Goal: Task Accomplishment & Management: Use online tool/utility

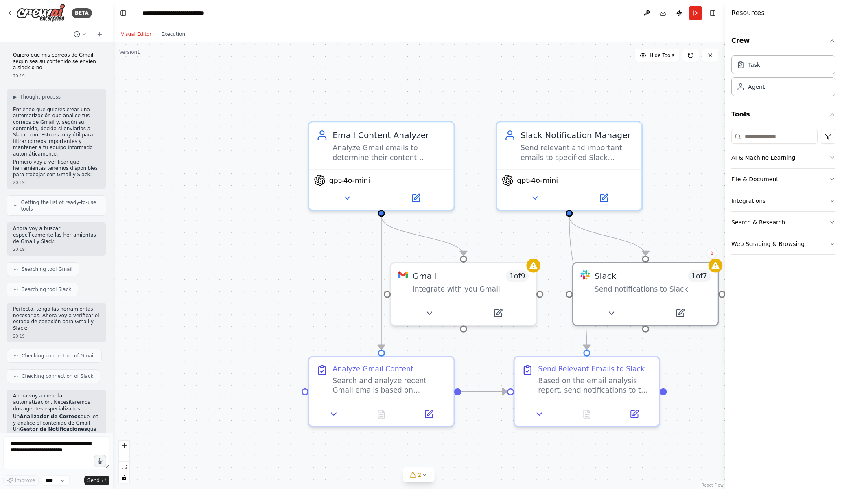
scroll to position [4, 0]
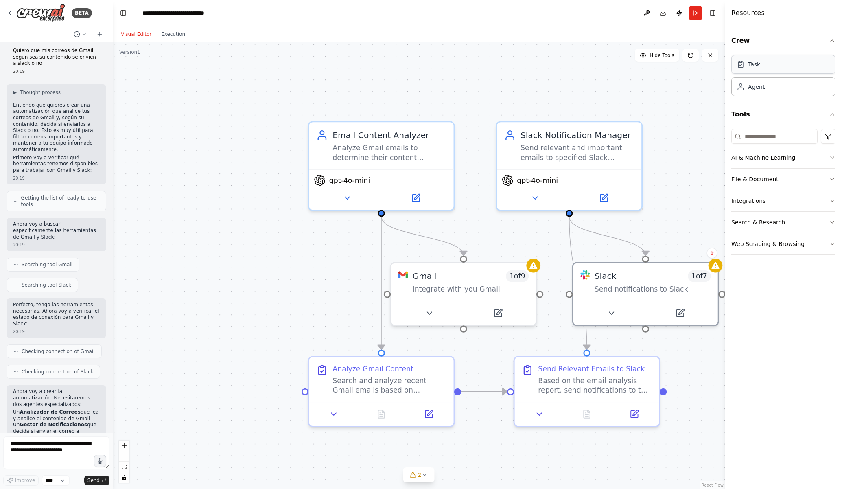
click at [775, 63] on div "Task" at bounding box center [783, 64] width 104 height 19
click at [769, 85] on div "Agent" at bounding box center [783, 86] width 104 height 19
click at [834, 40] on icon "button" at bounding box center [832, 40] width 7 height 7
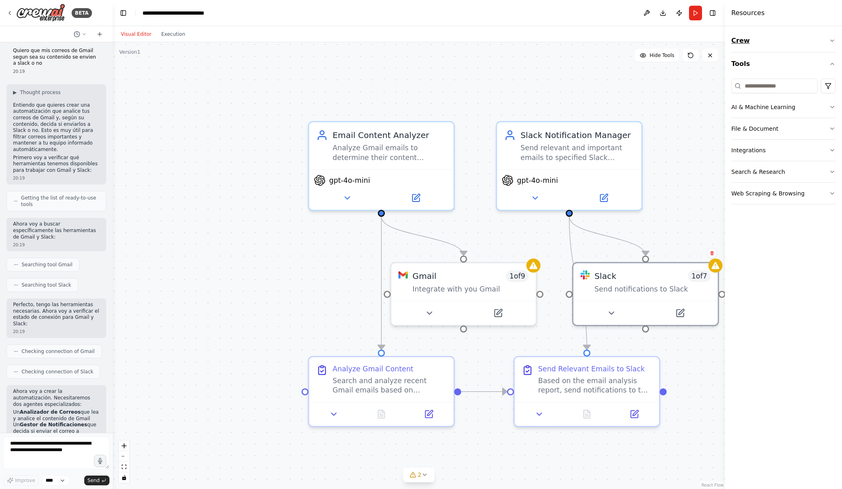
click at [834, 40] on icon "button" at bounding box center [832, 40] width 7 height 7
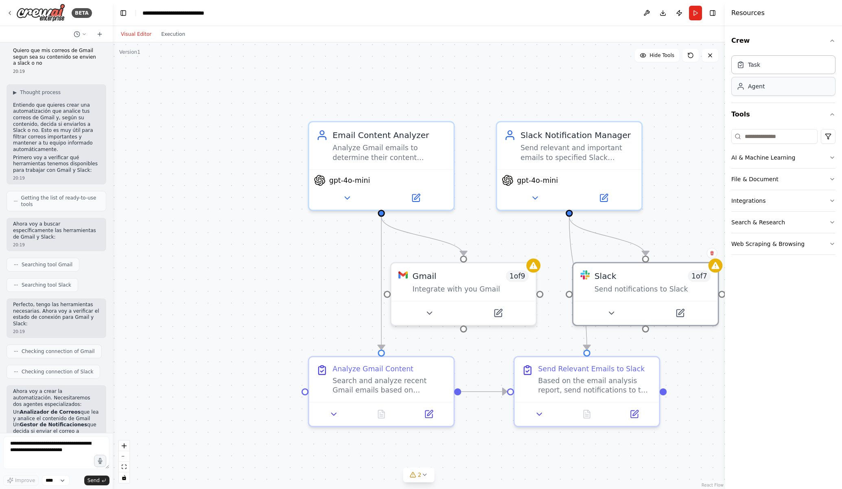
click at [782, 88] on div "Agent" at bounding box center [783, 86] width 104 height 19
click at [606, 93] on div ".deletable-edge-delete-btn { width: 20px; height: 20px; border: 0px solid #ffff…" at bounding box center [419, 265] width 612 height 446
click at [756, 72] on div "Task" at bounding box center [783, 64] width 104 height 19
click at [694, 121] on div ".deletable-edge-delete-btn { width: 20px; height: 20px; border: 0px solid #ffff…" at bounding box center [419, 265] width 612 height 446
click at [177, 35] on button "Execution" at bounding box center [173, 34] width 34 height 10
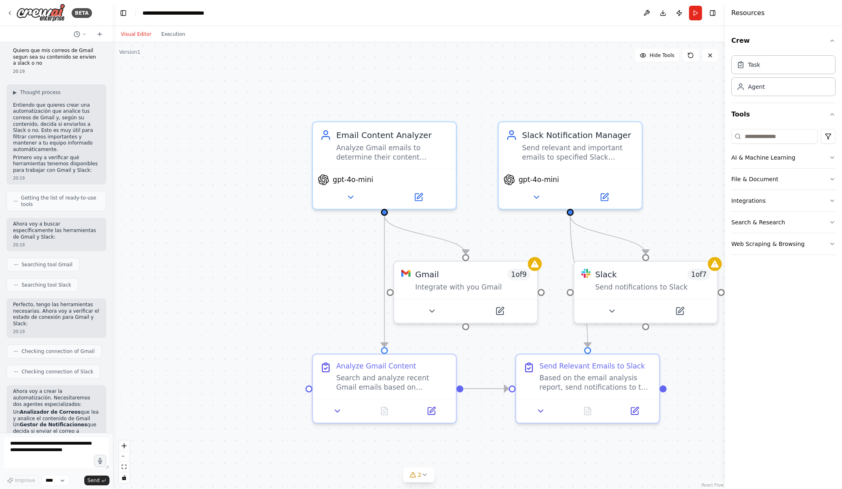
click at [138, 33] on button "Visual Editor" at bounding box center [136, 34] width 40 height 10
click at [695, 12] on button "Run" at bounding box center [695, 13] width 13 height 15
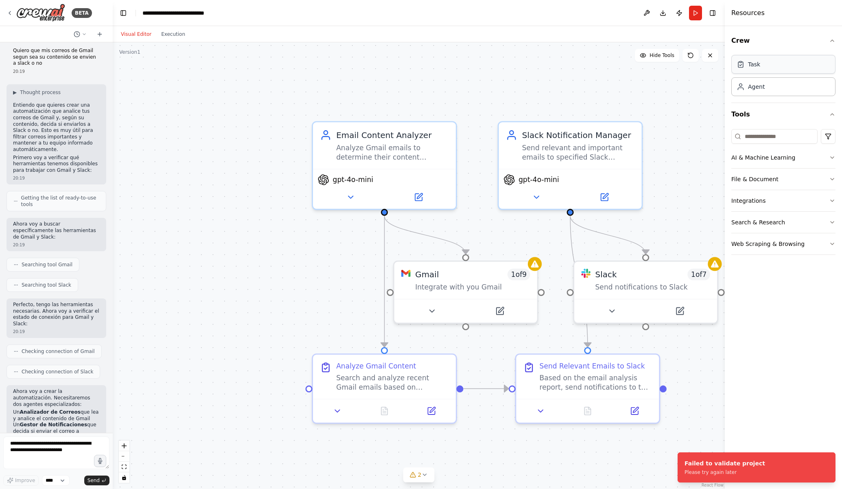
click at [778, 63] on div "Task" at bounding box center [783, 64] width 104 height 19
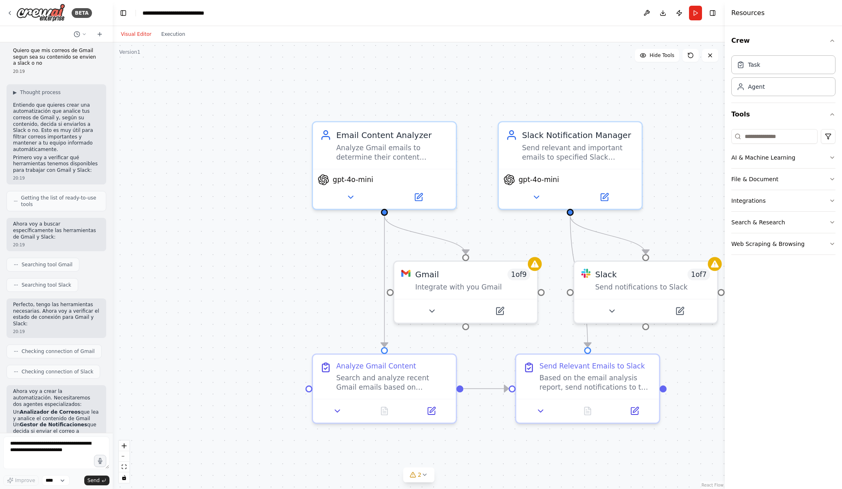
click at [550, 70] on div ".deletable-edge-delete-btn { width: 20px; height: 20px; border: 0px solid #ffff…" at bounding box center [419, 265] width 612 height 446
click at [323, 67] on div ".deletable-edge-delete-btn { width: 20px; height: 20px; border: 0px solid #ffff…" at bounding box center [419, 265] width 612 height 446
click at [385, 141] on div "Analyze Gmail emails to determine their content relevance and priority level ba…" at bounding box center [392, 150] width 113 height 19
click at [760, 90] on div "Agent" at bounding box center [756, 86] width 17 height 8
click at [757, 141] on input at bounding box center [774, 136] width 86 height 15
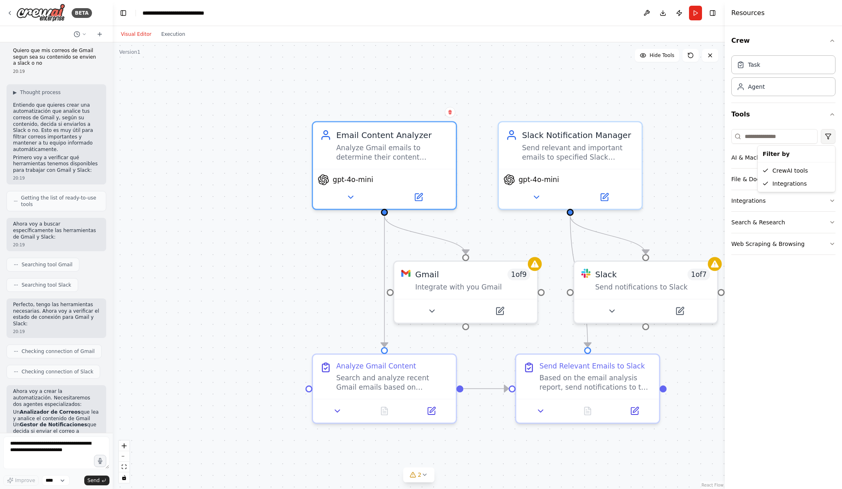
click at [828, 136] on html "BETA Quiero que mis correos de Gmail segun sea su contenido se envien a slack o…" at bounding box center [421, 244] width 842 height 489
click at [785, 121] on html "BETA Quiero que mis correos de Gmail segun sea su contenido se envien a slack o…" at bounding box center [421, 244] width 842 height 489
click at [770, 139] on input at bounding box center [774, 136] width 86 height 15
type input "*"
click at [832, 155] on icon "button" at bounding box center [832, 157] width 7 height 7
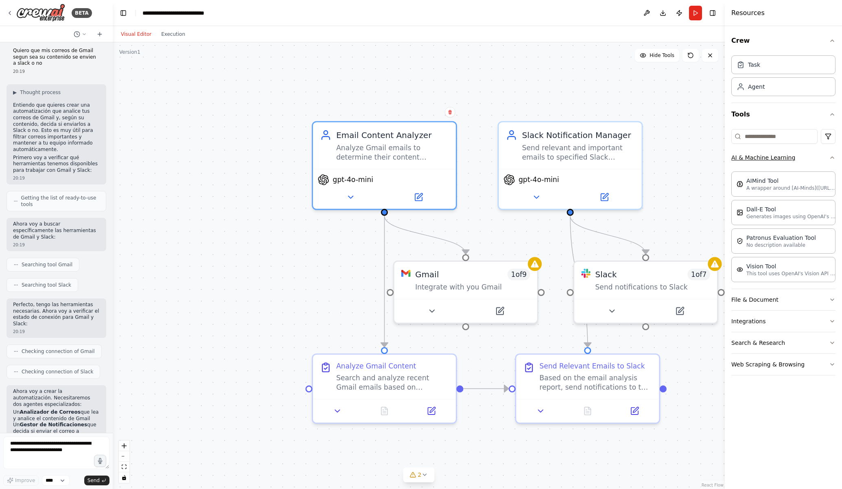
click at [832, 155] on icon "button" at bounding box center [832, 157] width 7 height 7
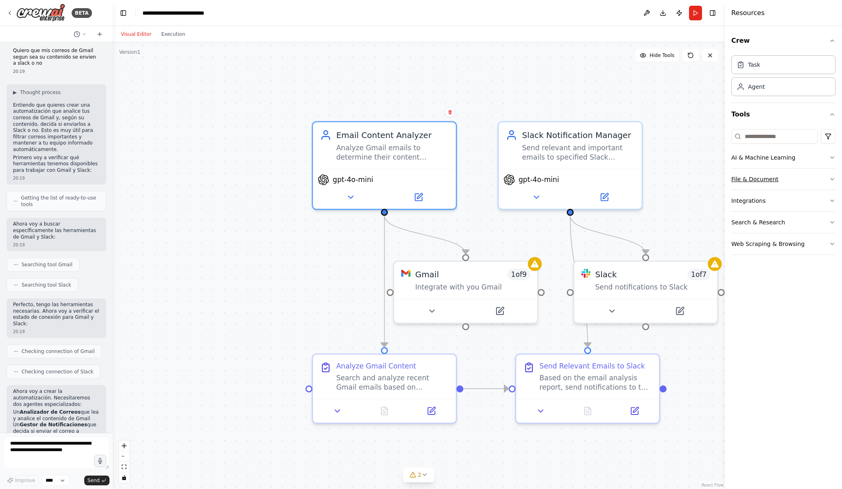
click at [834, 180] on icon "button" at bounding box center [832, 179] width 7 height 7
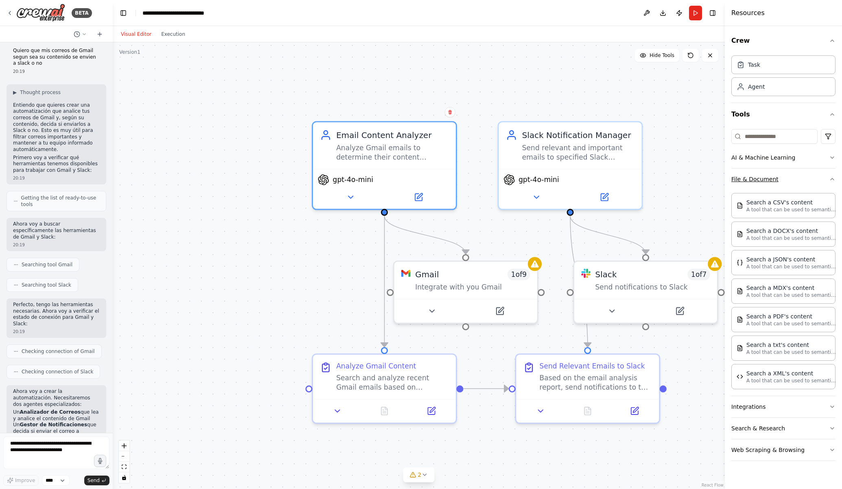
click at [834, 180] on icon "button" at bounding box center [832, 179] width 7 height 7
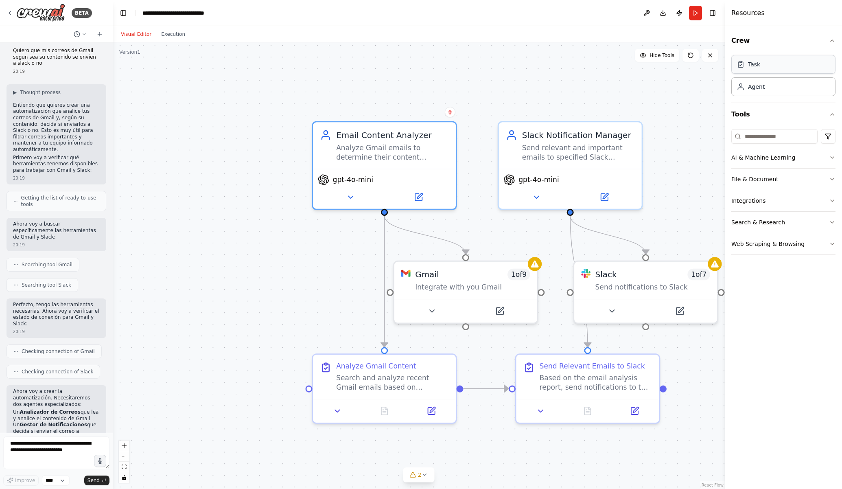
click at [748, 68] on div "Task" at bounding box center [783, 64] width 104 height 19
click at [602, 94] on div ".deletable-edge-delete-btn { width: 20px; height: 20px; border: 0px solid #ffff…" at bounding box center [419, 265] width 612 height 446
click at [756, 65] on div "Task" at bounding box center [754, 64] width 12 height 8
click at [690, 55] on icon at bounding box center [690, 55] width 7 height 7
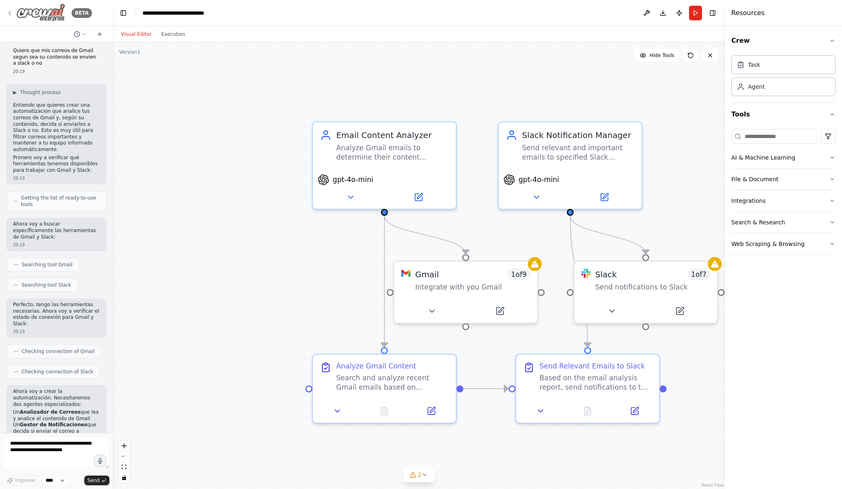
click at [8, 12] on icon at bounding box center [10, 13] width 7 height 7
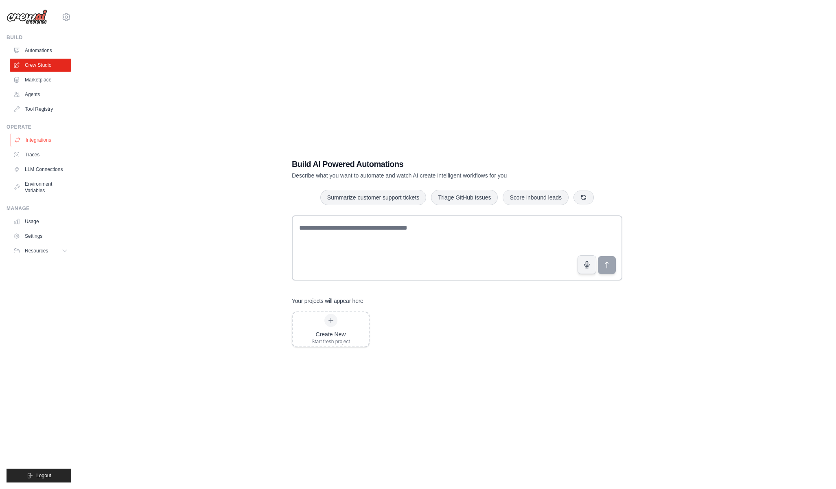
click at [45, 140] on link "Integrations" at bounding box center [41, 140] width 61 height 13
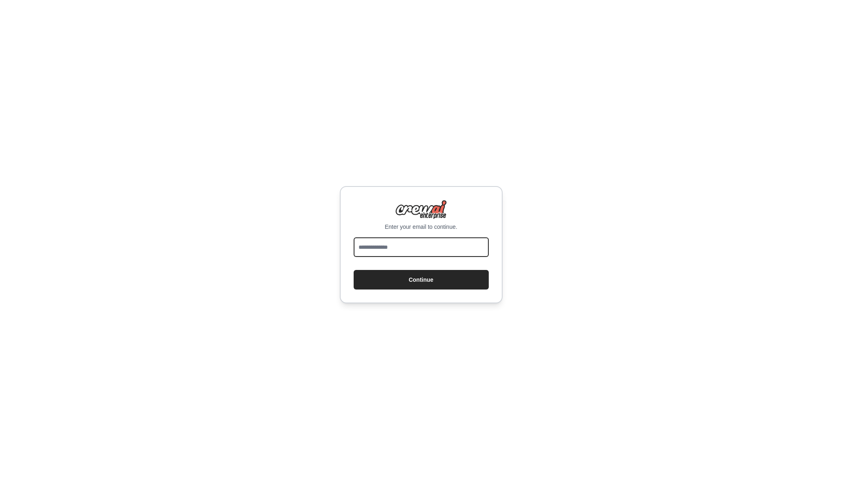
click at [387, 249] on input "email" at bounding box center [421, 247] width 135 height 20
type input "**********"
click at [406, 289] on form "**********" at bounding box center [421, 263] width 135 height 52
click at [393, 282] on button "Continue" at bounding box center [421, 279] width 135 height 20
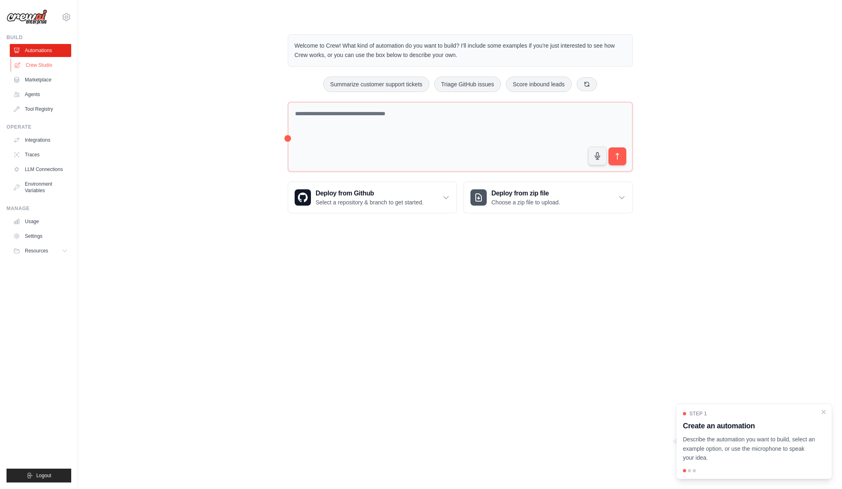
click at [42, 64] on link "Crew Studio" at bounding box center [41, 65] width 61 height 13
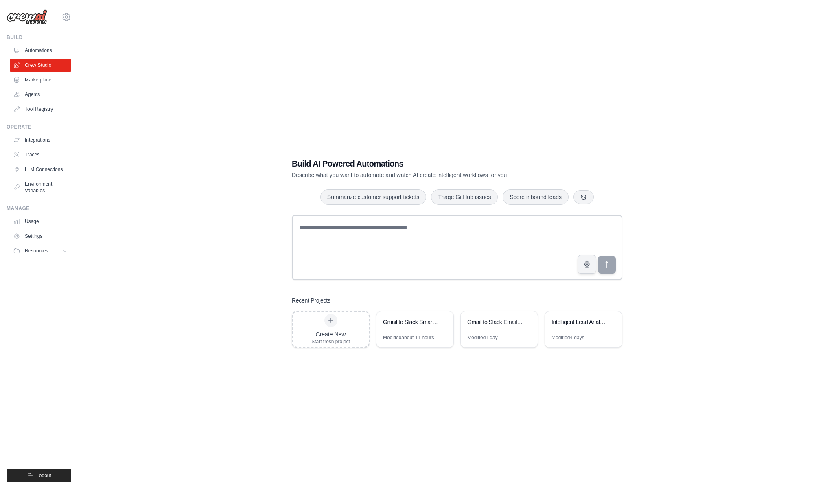
click at [29, 19] on img at bounding box center [27, 16] width 41 height 15
click at [37, 94] on link "Agents" at bounding box center [41, 94] width 61 height 13
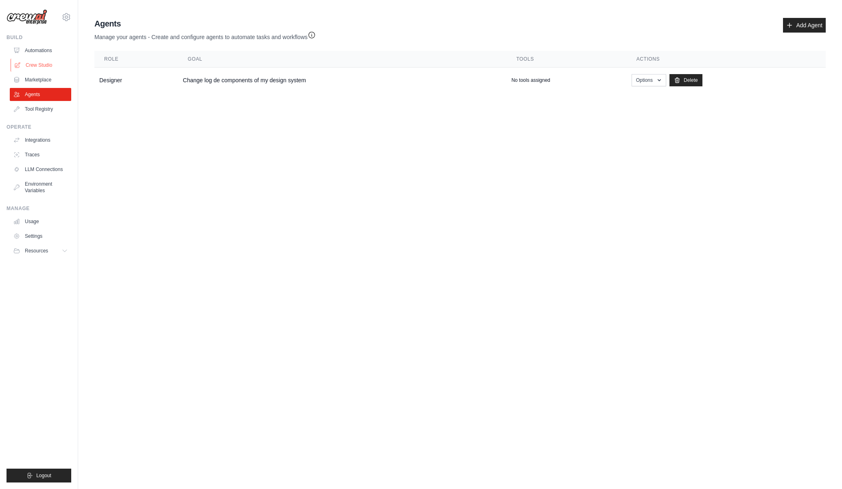
click at [50, 67] on link "Crew Studio" at bounding box center [41, 65] width 61 height 13
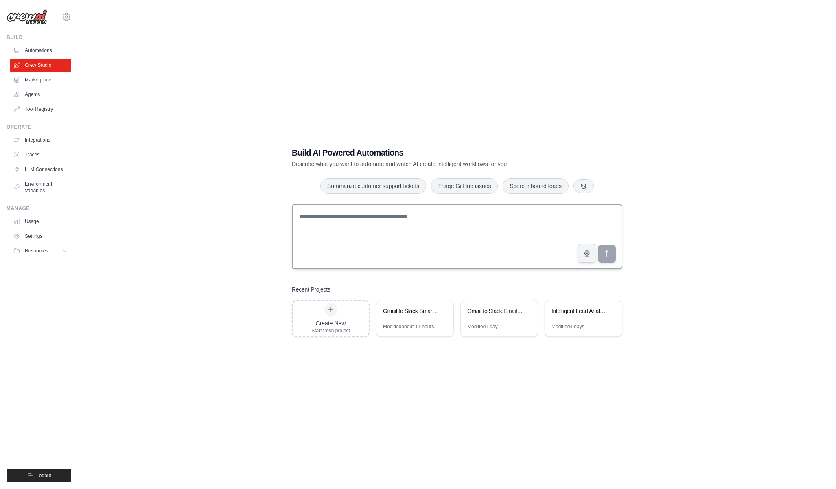
scroll to position [12, 0]
click at [333, 320] on div "Create New" at bounding box center [330, 322] width 39 height 8
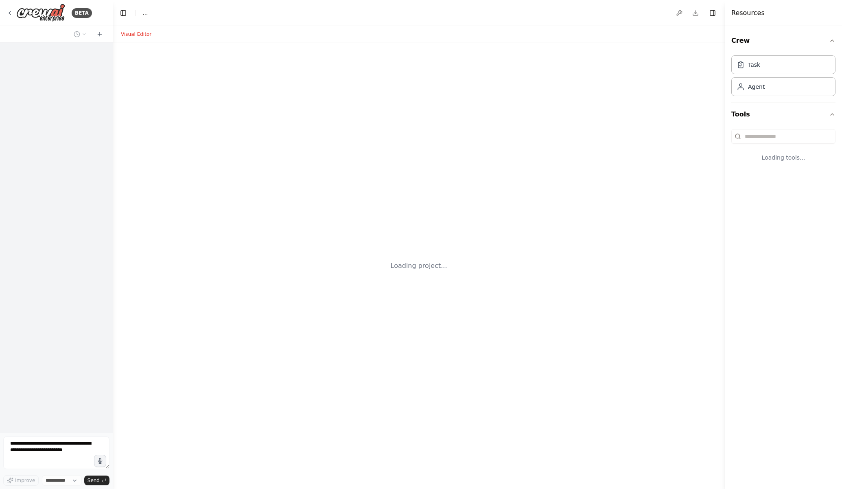
select select "****"
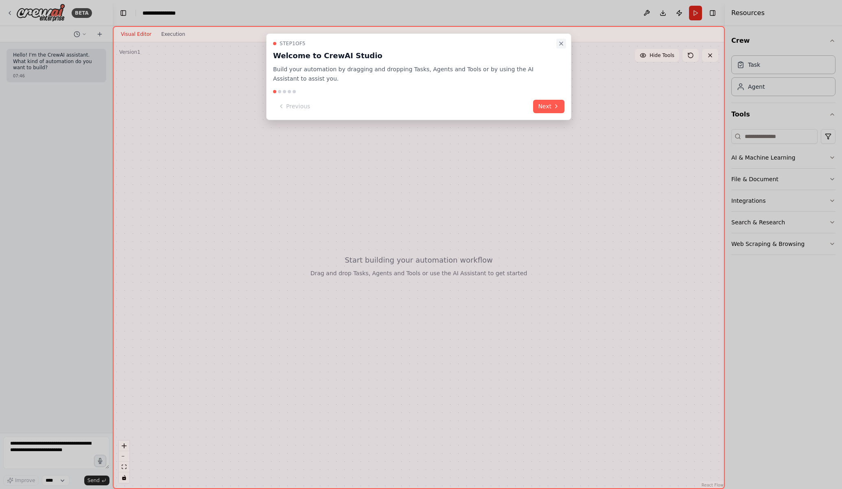
click at [562, 43] on icon "Close walkthrough" at bounding box center [561, 43] width 7 height 7
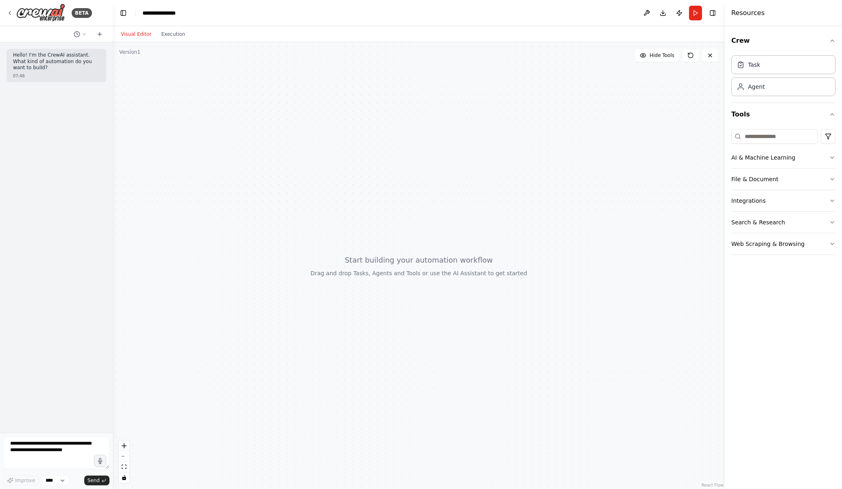
click at [597, 139] on div at bounding box center [419, 265] width 612 height 446
drag, startPoint x: 499, startPoint y: 147, endPoint x: 511, endPoint y: 132, distance: 20.0
click at [511, 132] on div at bounding box center [419, 265] width 612 height 446
click at [774, 61] on div "Task" at bounding box center [783, 64] width 104 height 19
click at [555, 149] on div "Task description" at bounding box center [572, 150] width 70 height 6
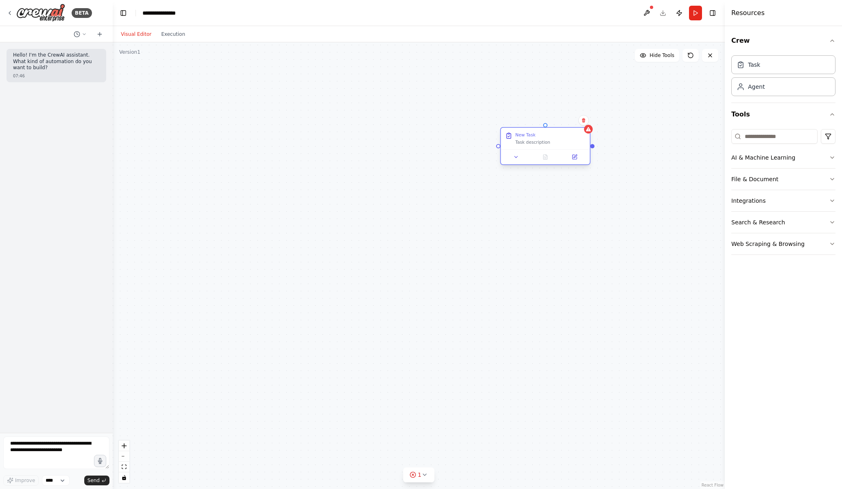
drag, startPoint x: 576, startPoint y: 150, endPoint x: 556, endPoint y: 139, distance: 22.6
click at [556, 139] on div "Task description" at bounding box center [550, 142] width 70 height 6
click at [576, 159] on icon at bounding box center [574, 157] width 4 height 4
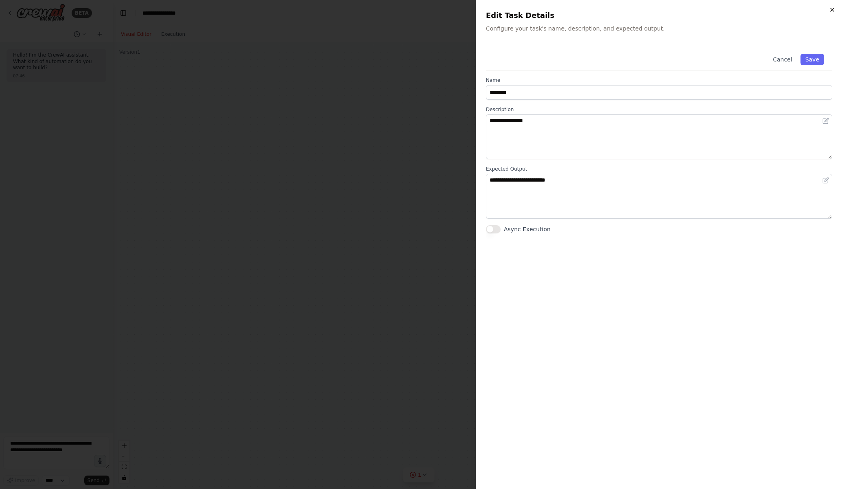
click at [831, 11] on icon "button" at bounding box center [832, 9] width 3 height 3
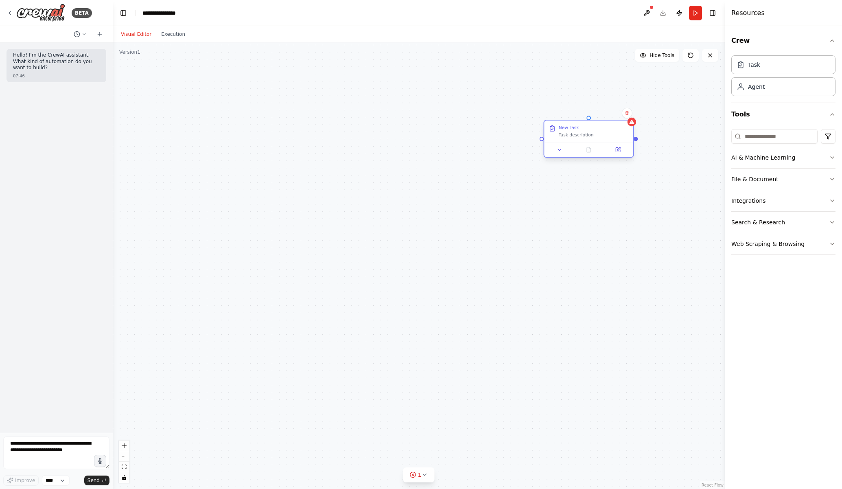
drag, startPoint x: 540, startPoint y: 142, endPoint x: 585, endPoint y: 138, distance: 45.0
click at [585, 138] on div "New Task Task description" at bounding box center [588, 131] width 89 height 22
click at [626, 116] on button at bounding box center [627, 113] width 11 height 11
click at [630, 114] on button at bounding box center [627, 113] width 11 height 11
click at [628, 114] on icon at bounding box center [627, 113] width 3 height 4
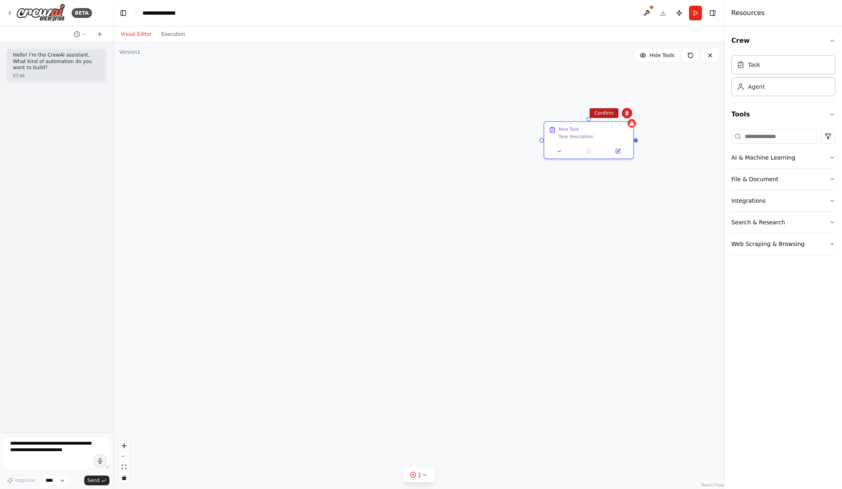
click at [600, 114] on button "Confirm" at bounding box center [603, 113] width 29 height 10
click at [507, 167] on span "gpt-4o-mini" at bounding box center [504, 165] width 25 height 6
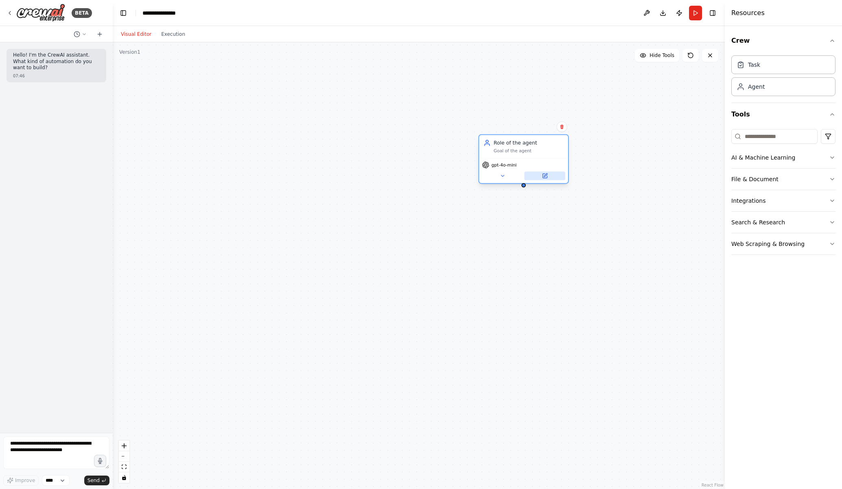
click at [545, 175] on icon at bounding box center [545, 174] width 3 height 3
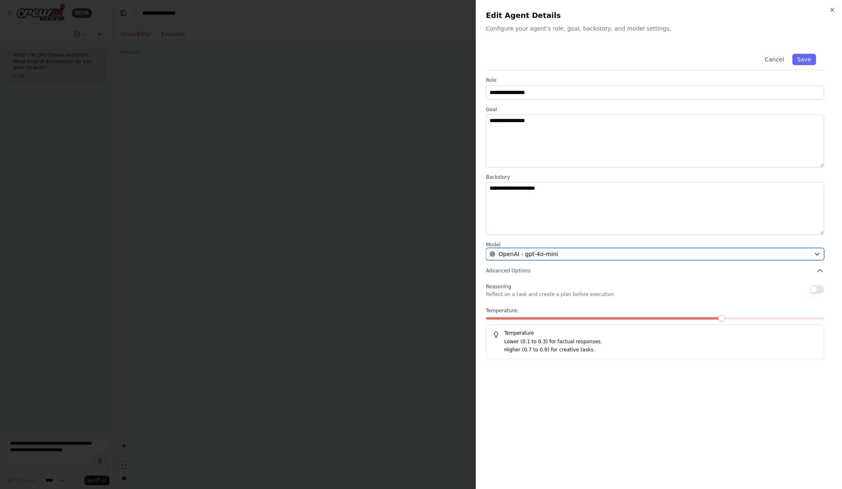
click at [588, 252] on div "OpenAI - gpt-4o-mini" at bounding box center [650, 254] width 321 height 8
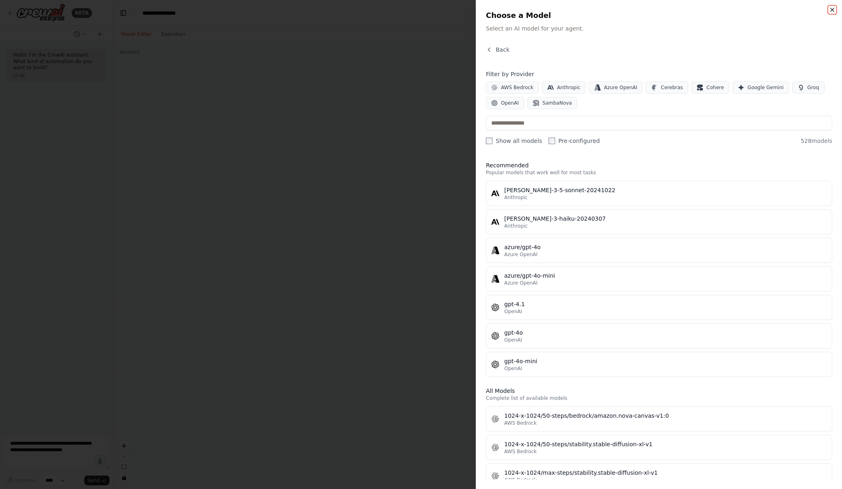
click at [832, 10] on icon "button" at bounding box center [832, 10] width 7 height 7
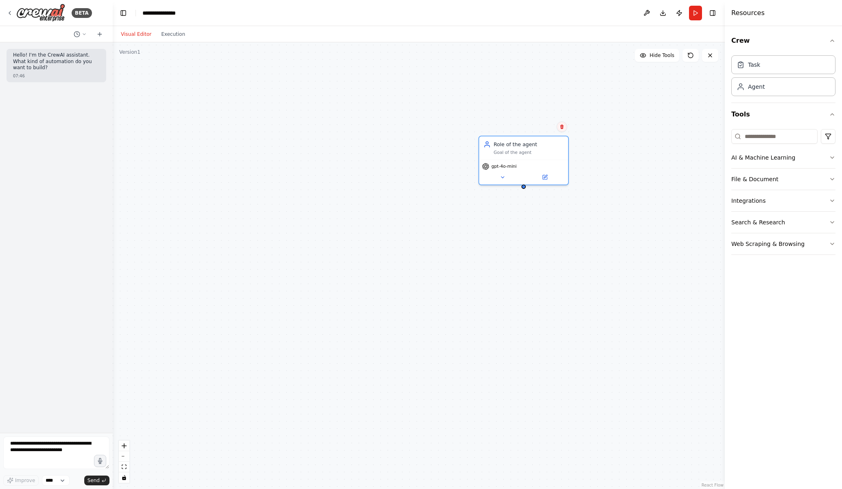
click at [561, 127] on icon at bounding box center [561, 127] width 3 height 4
click at [544, 127] on button "Confirm" at bounding box center [538, 127] width 29 height 10
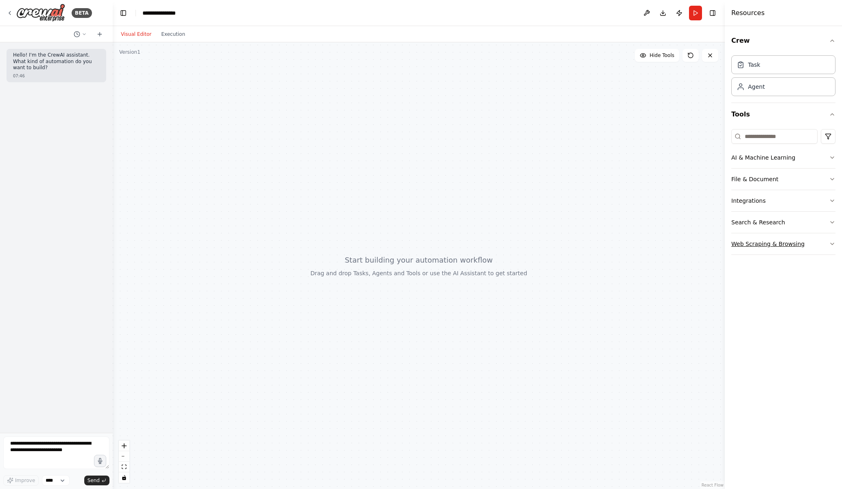
click at [829, 241] on icon "button" at bounding box center [832, 244] width 7 height 7
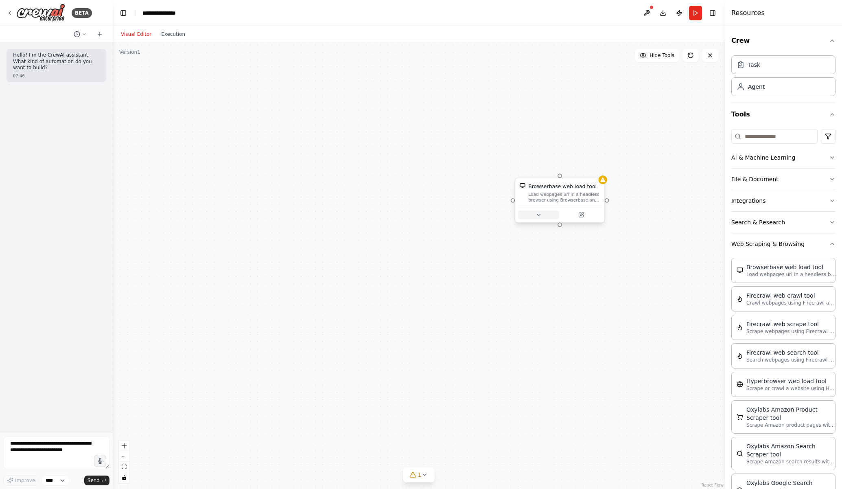
click at [535, 214] on button at bounding box center [538, 214] width 41 height 9
drag, startPoint x: 569, startPoint y: 215, endPoint x: 577, endPoint y: 216, distance: 7.4
click at [574, 215] on button at bounding box center [580, 214] width 41 height 9
click at [591, 217] on button at bounding box center [588, 214] width 41 height 9
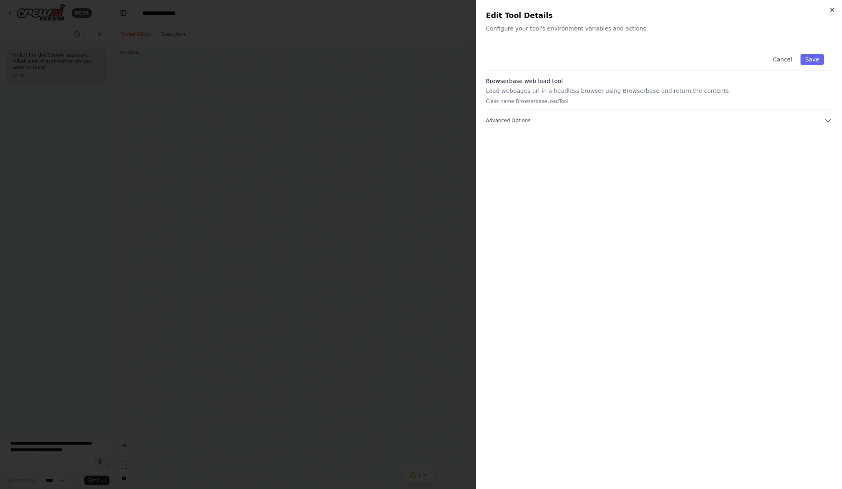
click at [832, 9] on icon "button" at bounding box center [832, 10] width 7 height 7
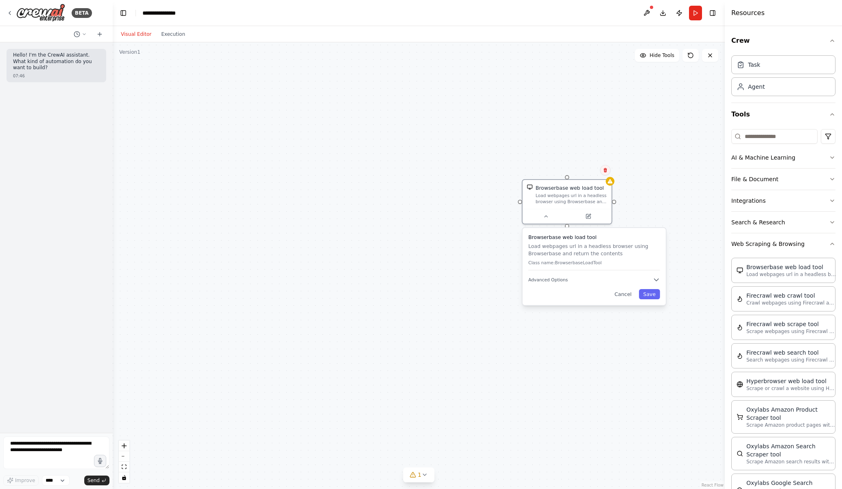
click at [609, 172] on button at bounding box center [605, 170] width 11 height 11
click at [582, 169] on button "Confirm" at bounding box center [582, 170] width 29 height 10
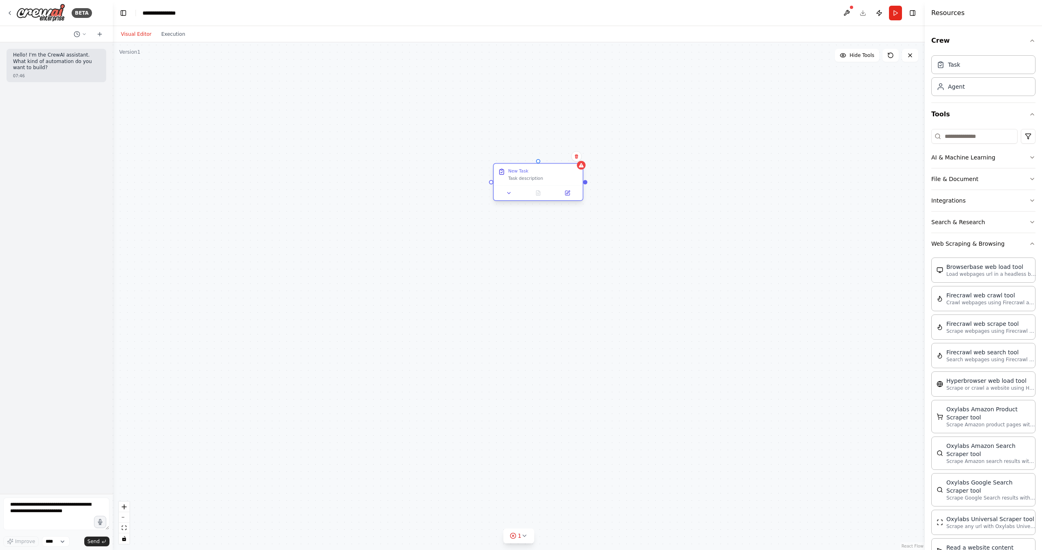
drag, startPoint x: 558, startPoint y: 191, endPoint x: 522, endPoint y: 195, distance: 36.4
click at [512, 172] on div "New Task" at bounding box center [543, 171] width 70 height 6
click at [547, 195] on icon at bounding box center [546, 193] width 6 height 6
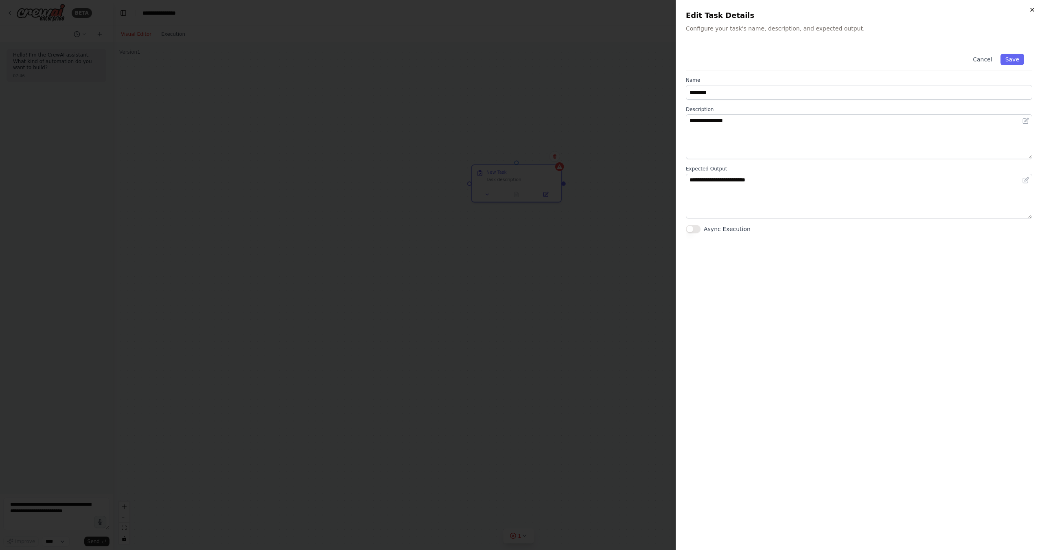
click at [842, 9] on icon "button" at bounding box center [1032, 10] width 7 height 7
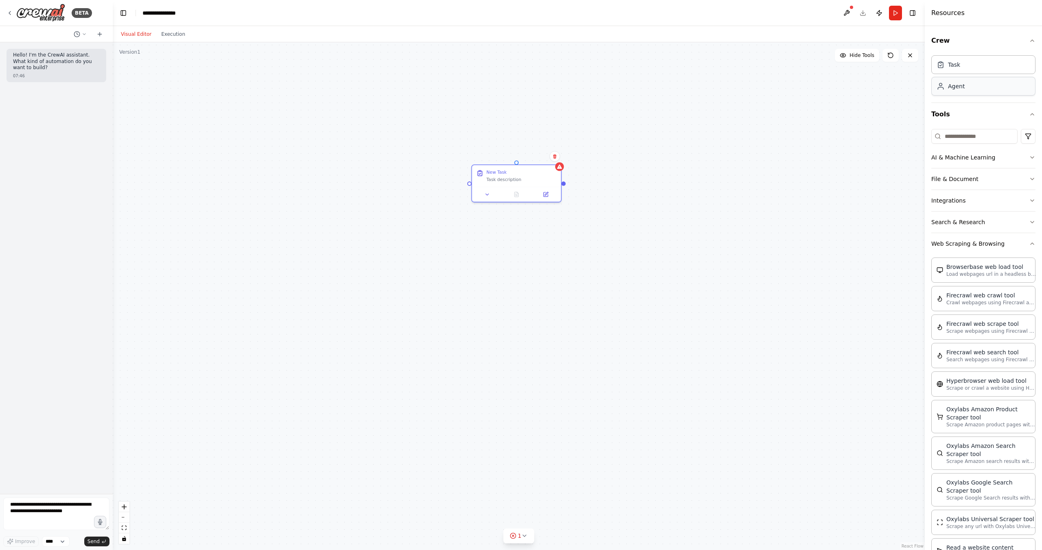
click at [842, 88] on div "Agent" at bounding box center [983, 86] width 104 height 19
drag, startPoint x: 594, startPoint y: 285, endPoint x: 560, endPoint y: 250, distance: 48.6
click at [571, 271] on div "Role of the agent Goal of the agent" at bounding box center [545, 262] width 89 height 23
click at [561, 291] on icon at bounding box center [559, 292] width 6 height 6
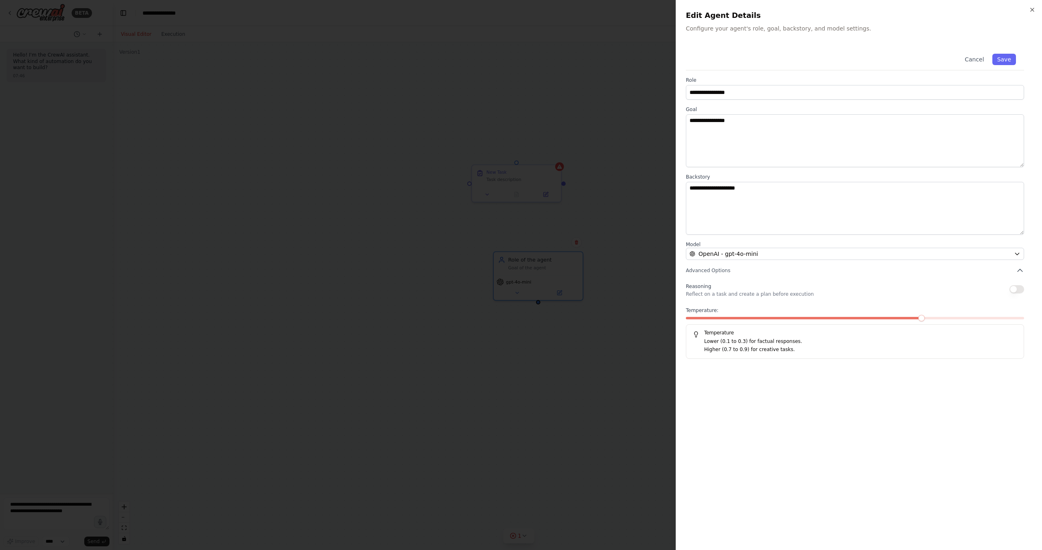
click at [735, 247] on label "Model" at bounding box center [855, 244] width 338 height 7
click at [742, 257] on span "OpenAI - gpt-4o-mini" at bounding box center [727, 254] width 59 height 8
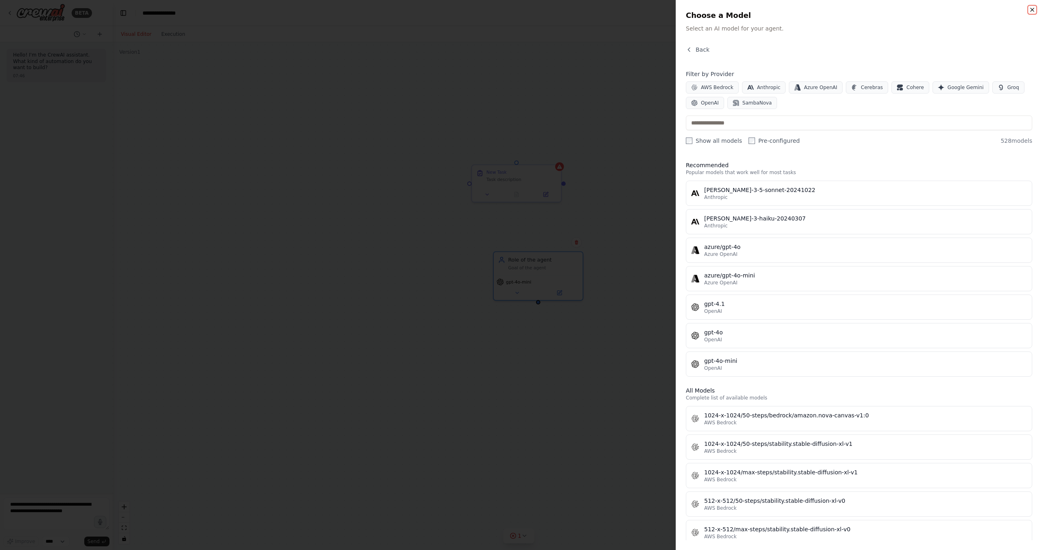
click at [842, 9] on icon "button" at bounding box center [1032, 10] width 7 height 7
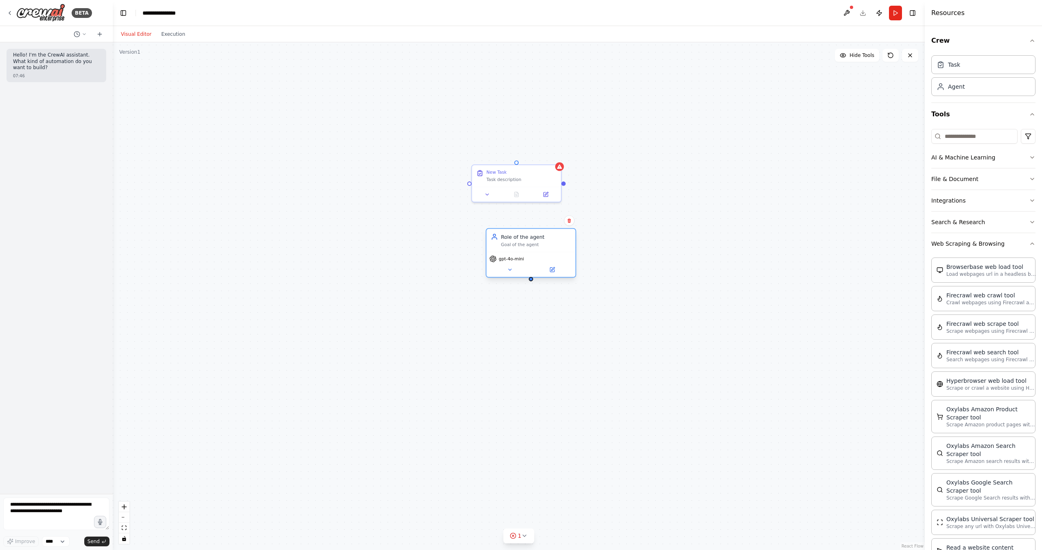
drag, startPoint x: 573, startPoint y: 261, endPoint x: 565, endPoint y: 236, distance: 26.8
click at [565, 236] on div "Role of the agent" at bounding box center [536, 236] width 70 height 7
click at [842, 199] on button "Integrations" at bounding box center [983, 200] width 104 height 21
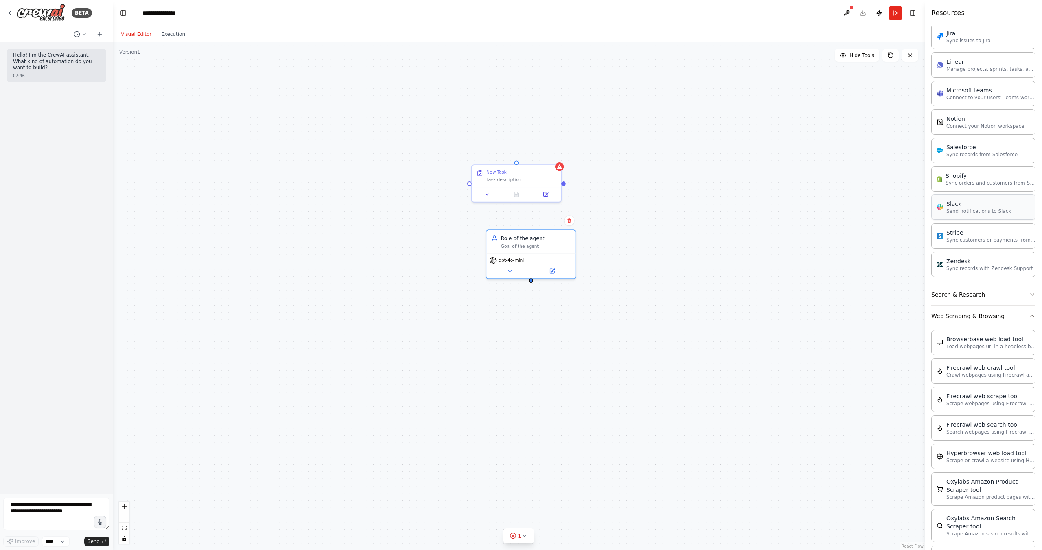
scroll to position [490, 0]
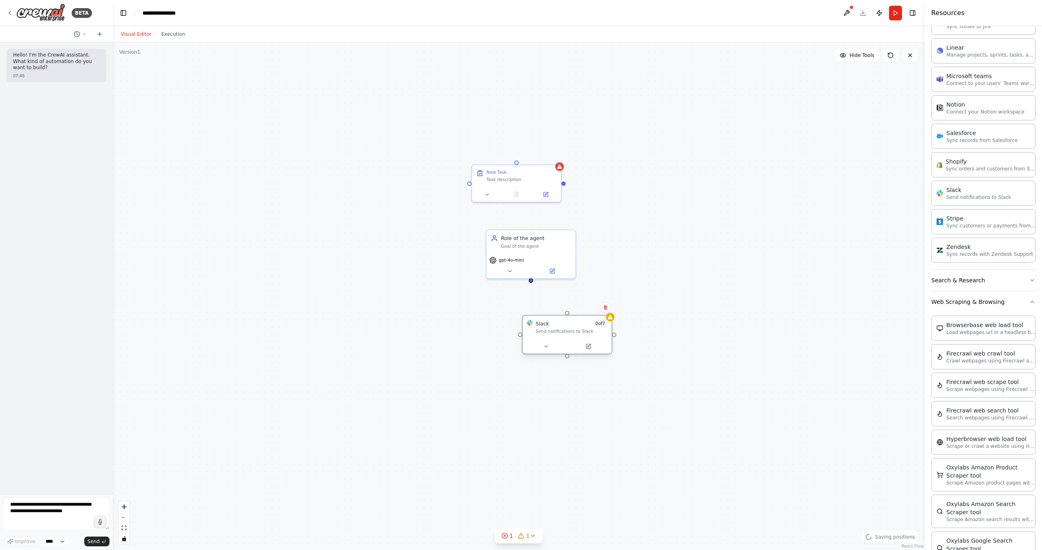
drag, startPoint x: 713, startPoint y: 272, endPoint x: 564, endPoint y: 320, distance: 156.6
click at [564, 320] on div "Slack 0 of 7" at bounding box center [572, 323] width 72 height 7
drag, startPoint x: 565, startPoint y: 185, endPoint x: 535, endPoint y: 282, distance: 102.2
click at [535, 282] on div "New Task Task description Role of the agent Goal of the agent gpt-4o-mini Slack…" at bounding box center [519, 296] width 812 height 508
drag, startPoint x: 471, startPoint y: 184, endPoint x: 441, endPoint y: 117, distance: 72.9
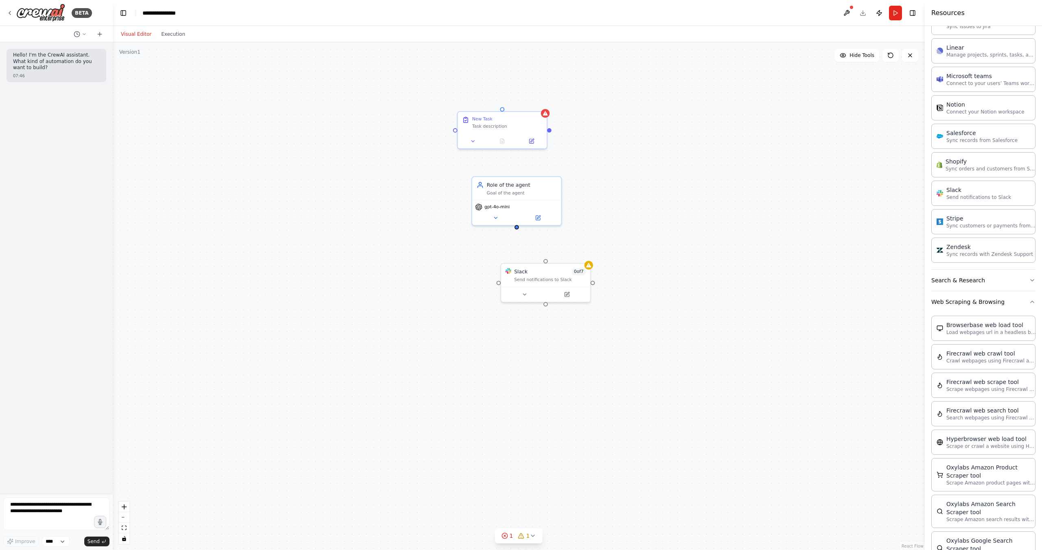
click at [441, 117] on div "New Task Task description Role of the agent Goal of the agent gpt-4o-mini Slack…" at bounding box center [519, 296] width 812 height 508
drag, startPoint x: 488, startPoint y: 95, endPoint x: 479, endPoint y: 206, distance: 111.1
click at [479, 206] on div "New Task Task description Role of the agent Goal of the agent gpt-4o-mini Slack…" at bounding box center [499, 199] width 722 height 451
drag, startPoint x: 530, startPoint y: 247, endPoint x: 506, endPoint y: 119, distance: 129.5
click at [506, 119] on div "New Task Task description Role of the agent Goal of the agent gpt-4o-mini Slack…" at bounding box center [499, 199] width 722 height 451
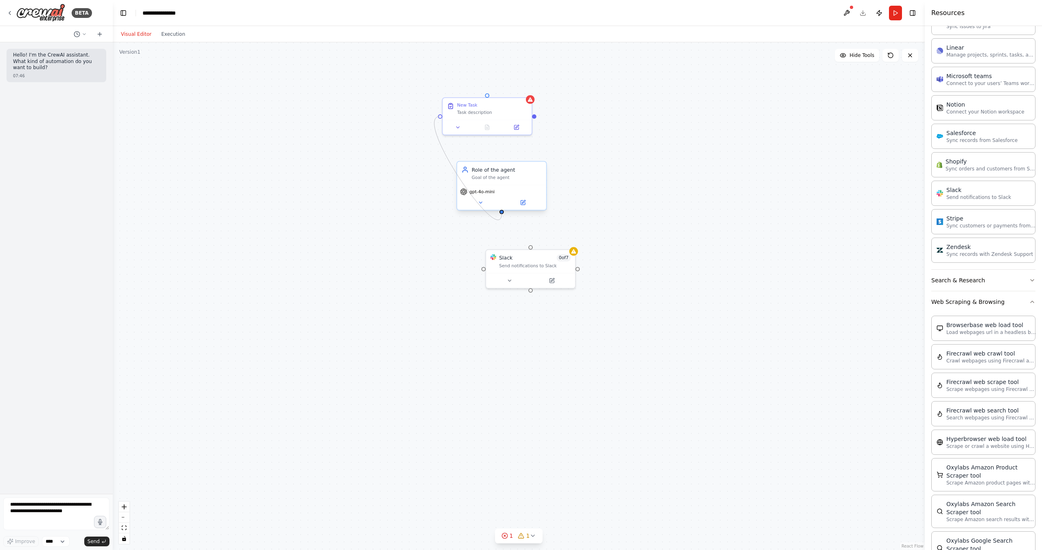
drag, startPoint x: 439, startPoint y: 114, endPoint x: 503, endPoint y: 212, distance: 116.6
click at [503, 212] on div "New Task Task description Role of the agent Goal of the agent gpt-4o-mini Slack…" at bounding box center [499, 199] width 722 height 451
drag, startPoint x: 528, startPoint y: 173, endPoint x: 370, endPoint y: 199, distance: 159.9
click at [370, 199] on div "Role of the agent Goal of the agent" at bounding box center [348, 195] width 70 height 15
drag, startPoint x: 531, startPoint y: 291, endPoint x: 344, endPoint y: 234, distance: 194.7
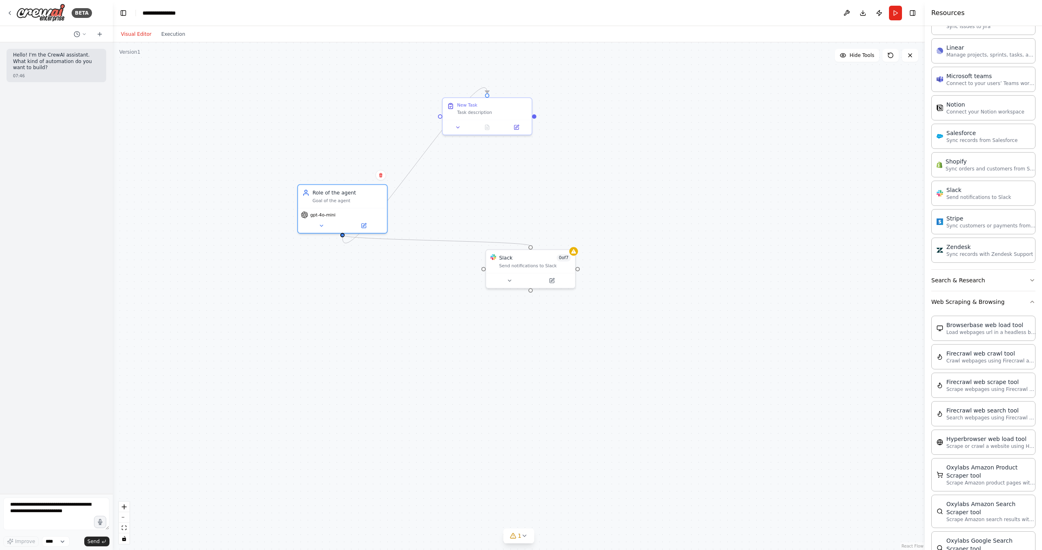
click at [344, 234] on div ".deletable-edge-delete-btn { width: 20px; height: 20px; border: 0px solid #ffff…" at bounding box center [519, 296] width 812 height 508
click at [367, 197] on div "Goal of the agent" at bounding box center [348, 200] width 70 height 6
drag, startPoint x: 353, startPoint y: 177, endPoint x: 340, endPoint y: 105, distance: 73.5
click at [340, 105] on div "gpt-4o-mini" at bounding box center [328, 117] width 89 height 25
drag, startPoint x: 488, startPoint y: 119, endPoint x: 327, endPoint y: 269, distance: 219.8
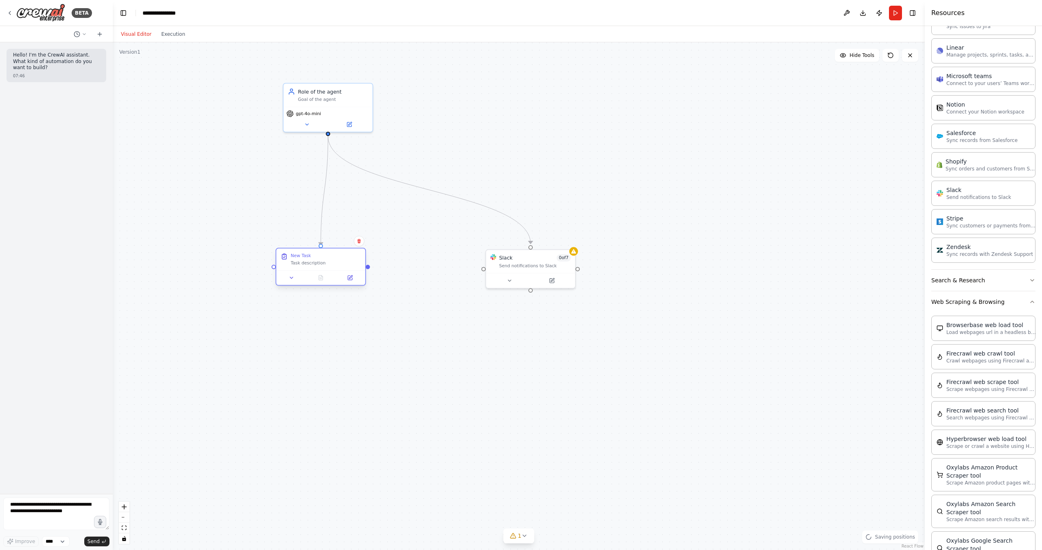
click at [327, 269] on div "New Task Task description" at bounding box center [320, 260] width 89 height 22
drag, startPoint x: 368, startPoint y: 267, endPoint x: 488, endPoint y: 269, distance: 120.5
click at [488, 269] on div "New Task Task description Role of the agent Goal of the agent gpt-4o-mini Slack…" at bounding box center [499, 199] width 722 height 451
drag, startPoint x: 274, startPoint y: 268, endPoint x: 535, endPoint y: 291, distance: 261.9
click at [535, 291] on div ".deletable-edge-delete-btn { width: 20px; height: 20px; border: 0px solid #ffff…" at bounding box center [519, 296] width 812 height 508
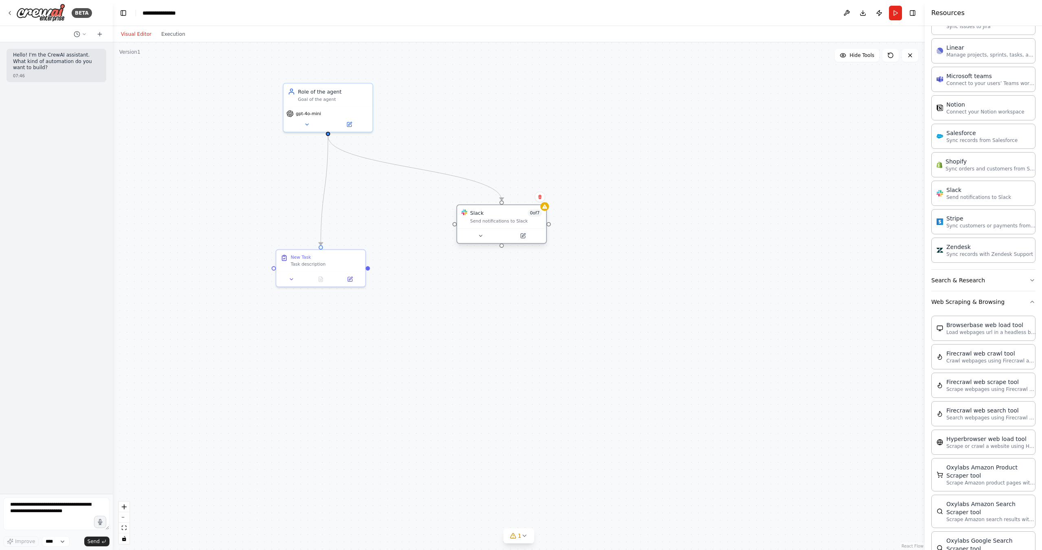
drag, startPoint x: 531, startPoint y: 287, endPoint x: 557, endPoint y: 255, distance: 41.1
click at [547, 244] on div "Slack 0 of 7 Send notifications to Slack" at bounding box center [501, 223] width 90 height 39
drag, startPoint x: 346, startPoint y: 102, endPoint x: 430, endPoint y: 379, distance: 290.0
click at [430, 373] on div "Role of the agent Goal of the agent" at bounding box center [422, 361] width 89 height 23
drag, startPoint x: 338, startPoint y: 267, endPoint x: 297, endPoint y: 138, distance: 135.0
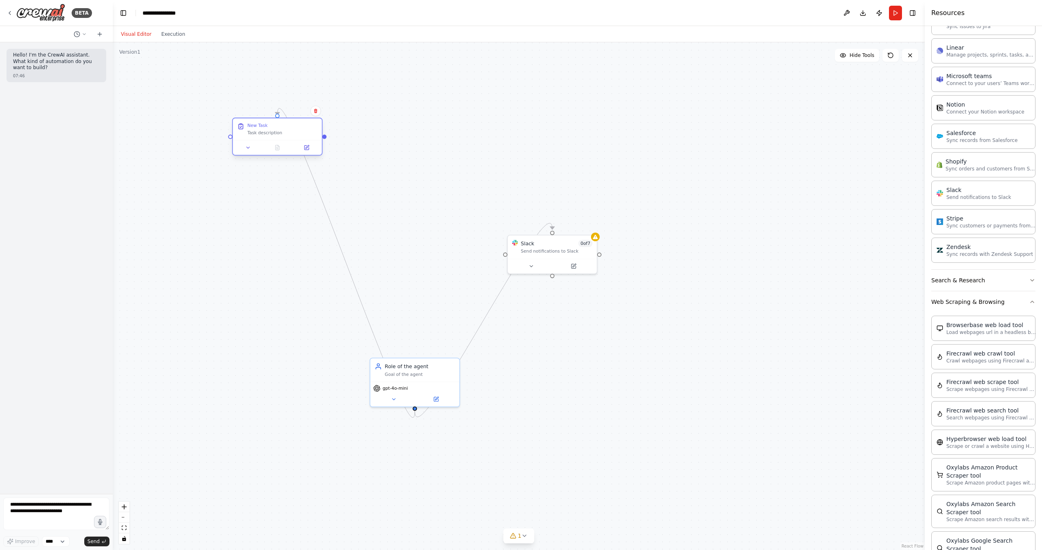
click at [297, 138] on div "New Task Task description" at bounding box center [277, 129] width 89 height 22
drag, startPoint x: 292, startPoint y: 131, endPoint x: 351, endPoint y: 211, distance: 99.6
click at [351, 211] on div "Task description" at bounding box center [340, 213] width 70 height 6
drag, startPoint x: 420, startPoint y: 376, endPoint x: 423, endPoint y: 288, distance: 88.8
click at [423, 288] on div "Role of the agent Goal of the agent" at bounding box center [414, 281] width 89 height 23
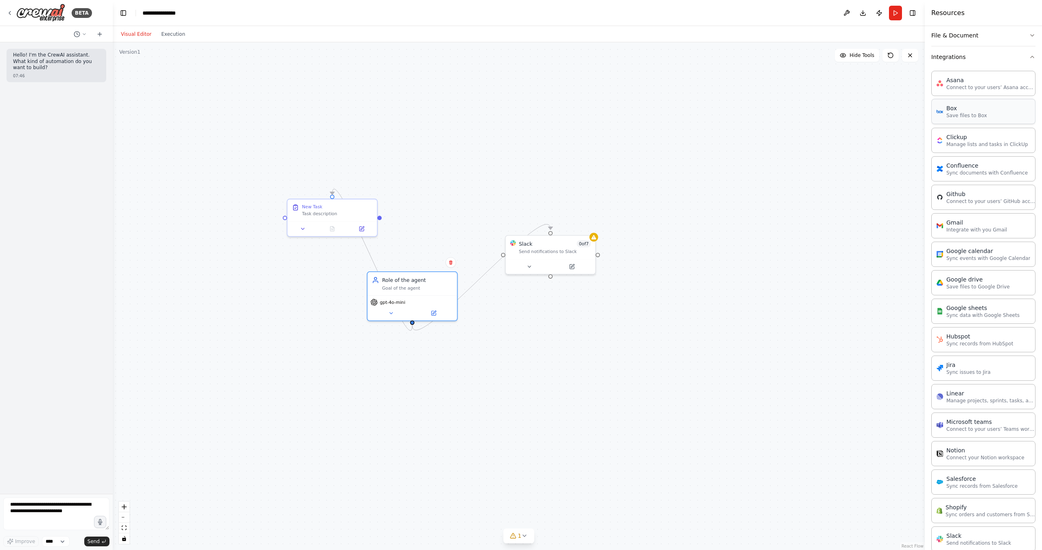
scroll to position [0, 0]
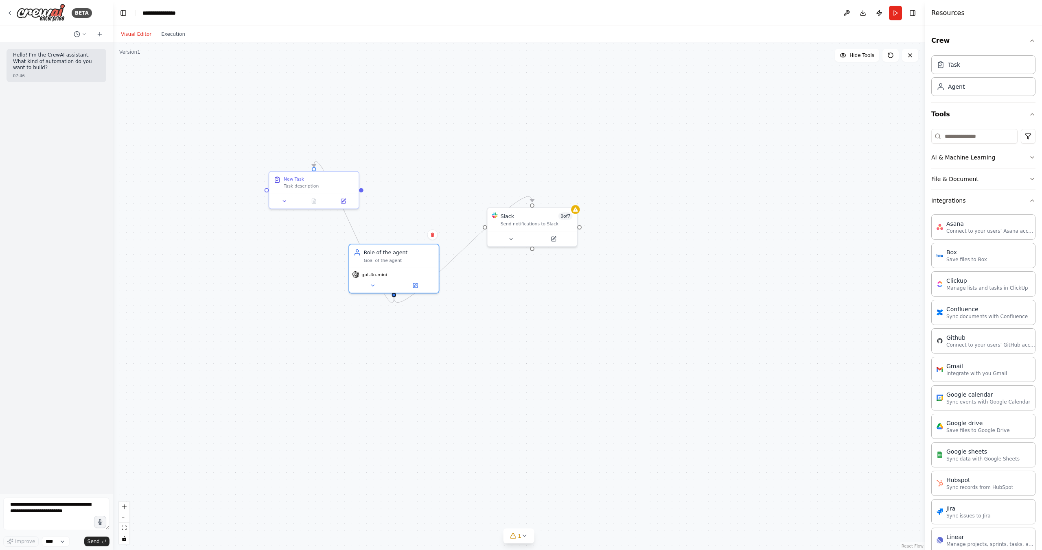
drag, startPoint x: 308, startPoint y: 158, endPoint x: 252, endPoint y: 121, distance: 66.5
click at [252, 121] on div ".deletable-edge-delete-btn { width: 20px; height: 20px; border: 0px solid #ffff…" at bounding box center [519, 296] width 812 height 508
click at [337, 179] on div "New Task Task description" at bounding box center [304, 179] width 70 height 13
click at [339, 164] on button at bounding box center [337, 161] width 11 height 11
click at [391, 144] on div ".deletable-edge-delete-btn { width: 20px; height: 20px; border: 0px solid #ffff…" at bounding box center [519, 296] width 812 height 508
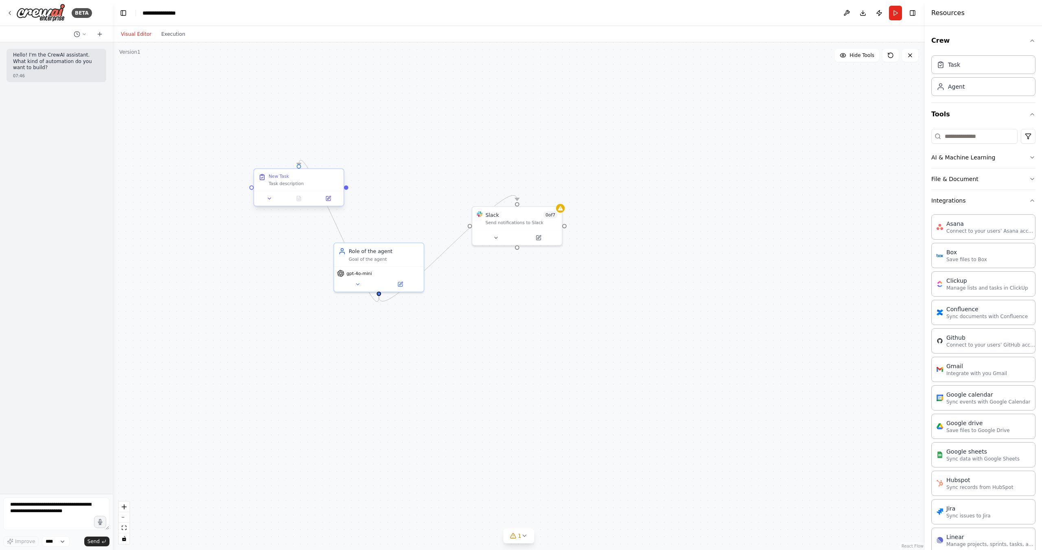
click at [323, 184] on div "Task description" at bounding box center [304, 184] width 70 height 6
click at [336, 160] on icon at bounding box center [337, 162] width 3 height 4
click at [311, 165] on button "Confirm" at bounding box center [314, 162] width 29 height 10
click at [401, 252] on div "Role of the agent" at bounding box center [384, 249] width 70 height 7
click at [419, 235] on icon at bounding box center [417, 233] width 5 height 5
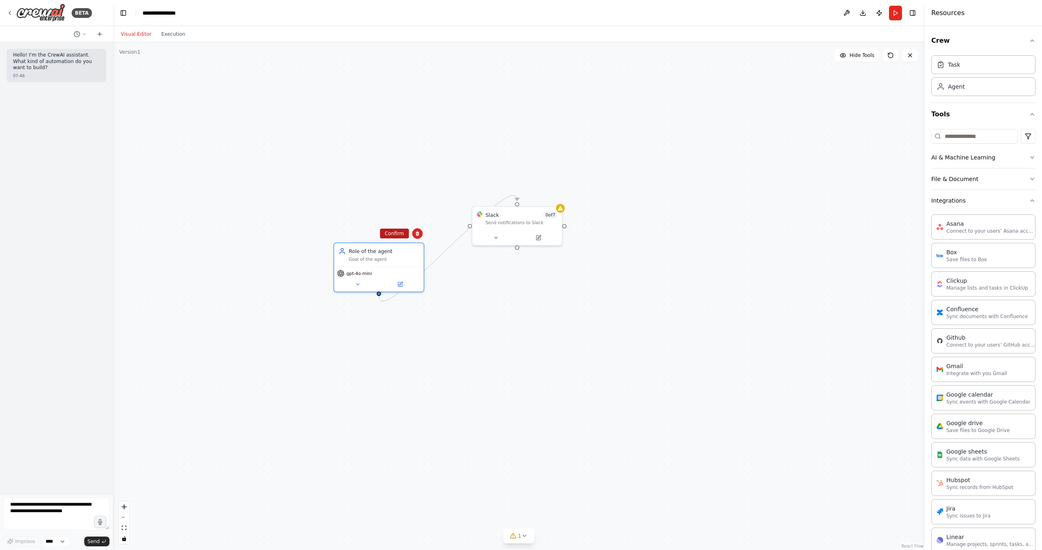
click at [384, 233] on button "Confirm" at bounding box center [394, 234] width 29 height 10
click at [398, 233] on button "Confirm" at bounding box center [394, 234] width 29 height 10
click at [541, 211] on div "Slack 0 of 7" at bounding box center [522, 213] width 72 height 7
click at [554, 201] on button at bounding box center [556, 198] width 11 height 11
click at [531, 197] on button "Confirm" at bounding box center [533, 198] width 29 height 10
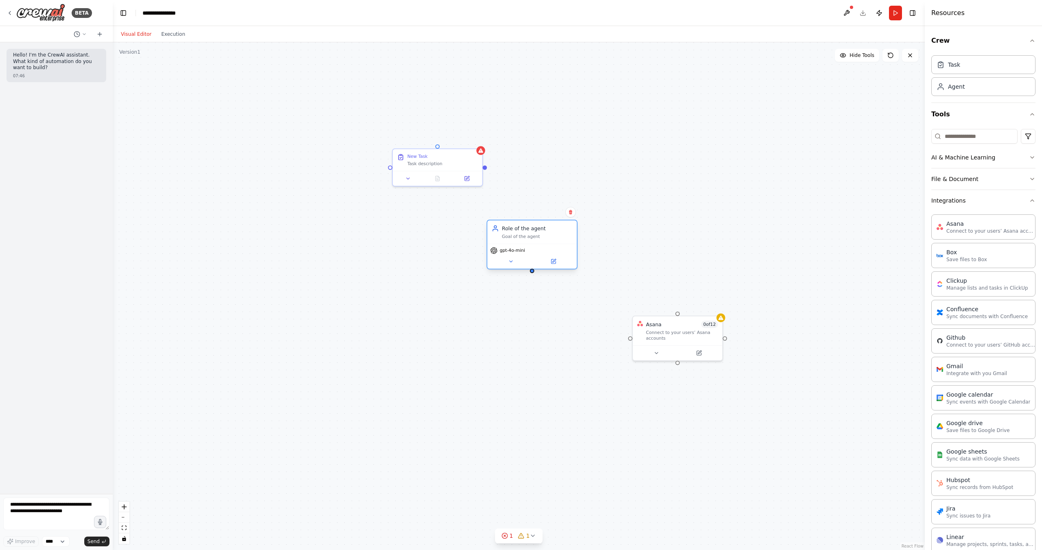
drag, startPoint x: 553, startPoint y: 245, endPoint x: 545, endPoint y: 240, distance: 9.4
click at [545, 240] on div "Role of the agent Goal of the agent gpt-4o-mini" at bounding box center [531, 245] width 91 height 50
drag, startPoint x: 486, startPoint y: 168, endPoint x: 471, endPoint y: 169, distance: 15.5
click at [471, 169] on div "New Task Task description" at bounding box center [437, 166] width 91 height 38
drag, startPoint x: 533, startPoint y: 238, endPoint x: 425, endPoint y: 79, distance: 191.8
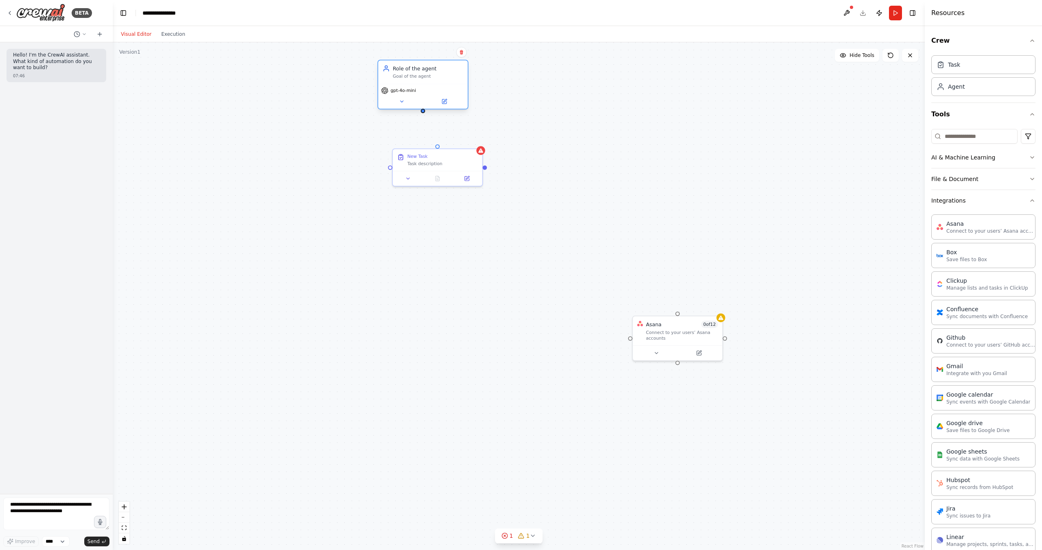
click at [425, 79] on div "Role of the agent Goal of the agent" at bounding box center [423, 71] width 90 height 23
drag, startPoint x: 423, startPoint y: 111, endPoint x: 440, endPoint y: 147, distance: 40.2
click at [440, 147] on div "New Task Task description Role of the agent Goal of the agent gpt-4o-mini Asana…" at bounding box center [519, 296] width 812 height 508
drag, startPoint x: 486, startPoint y: 167, endPoint x: 630, endPoint y: 339, distance: 224.5
click at [630, 339] on div "New Task Task description Role of the agent Goal of the agent gpt-4o-mini Asana…" at bounding box center [464, 172] width 726 height 454
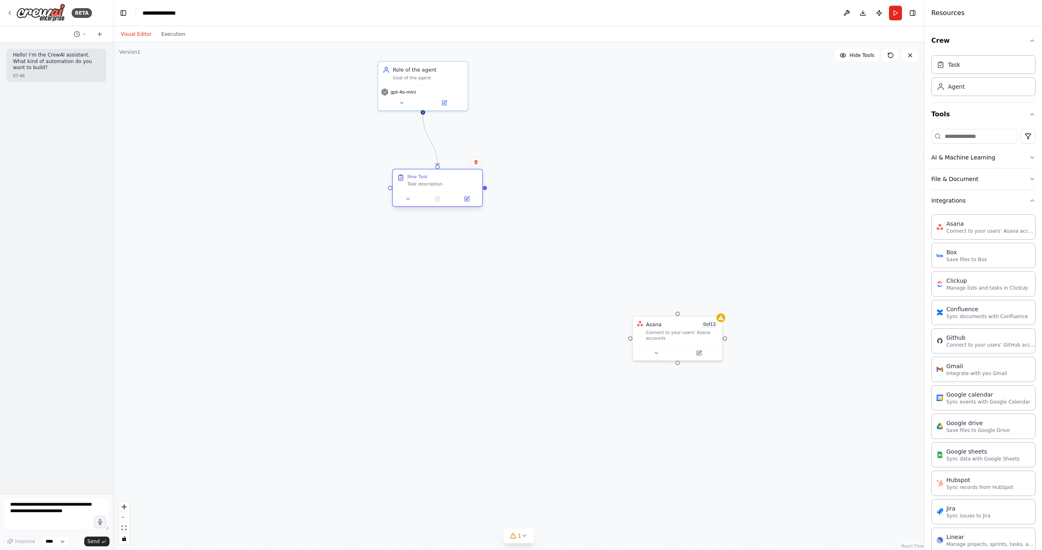
drag, startPoint x: 433, startPoint y: 167, endPoint x: 435, endPoint y: 190, distance: 23.7
click at [435, 190] on div "New Task Task description" at bounding box center [438, 181] width 90 height 22
click at [458, 80] on div "Role of the agent Goal of the agent" at bounding box center [423, 71] width 90 height 23
drag, startPoint x: 390, startPoint y: 186, endPoint x: 678, endPoint y: 363, distance: 338.3
click at [678, 363] on div ".deletable-edge-delete-btn { width: 20px; height: 20px; border: 0px solid #ffff…" at bounding box center [519, 296] width 812 height 508
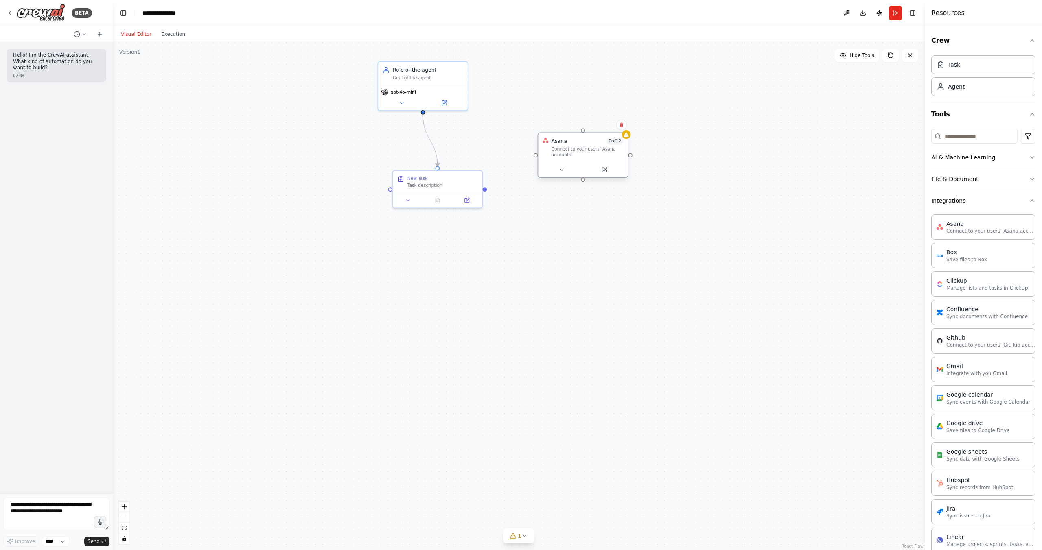
drag, startPoint x: 660, startPoint y: 326, endPoint x: 583, endPoint y: 149, distance: 192.7
click at [583, 149] on div "Connect to your users’ Asana accounts" at bounding box center [588, 152] width 72 height 12
click at [453, 77] on div "Goal of the agent" at bounding box center [428, 77] width 70 height 6
drag, startPoint x: 424, startPoint y: 111, endPoint x: 536, endPoint y: 157, distance: 121.0
click at [536, 157] on div "New Task Task description Role of the agent Goal of the agent gpt-4o-mini Asana…" at bounding box center [464, 172] width 726 height 454
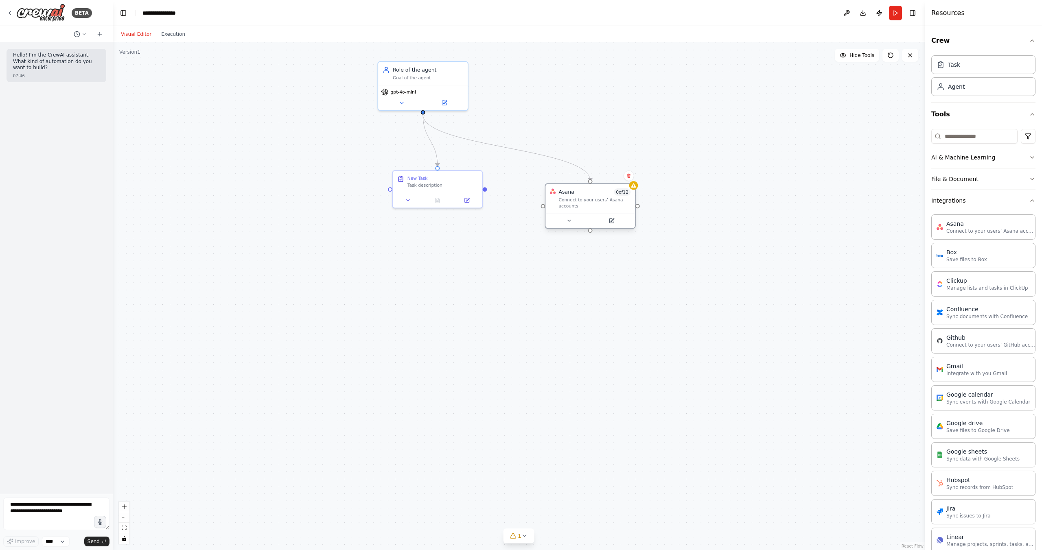
drag, startPoint x: 541, startPoint y: 166, endPoint x: 545, endPoint y: 215, distance: 48.6
click at [545, 215] on div at bounding box center [590, 220] width 90 height 15
drag, startPoint x: 487, startPoint y: 190, endPoint x: 563, endPoint y: 223, distance: 82.6
click at [563, 223] on div "New Task Task description Role of the agent Goal of the agent gpt-4o-mini Asana…" at bounding box center [464, 172] width 726 height 454
drag, startPoint x: 391, startPoint y: 188, endPoint x: 576, endPoint y: 204, distance: 185.5
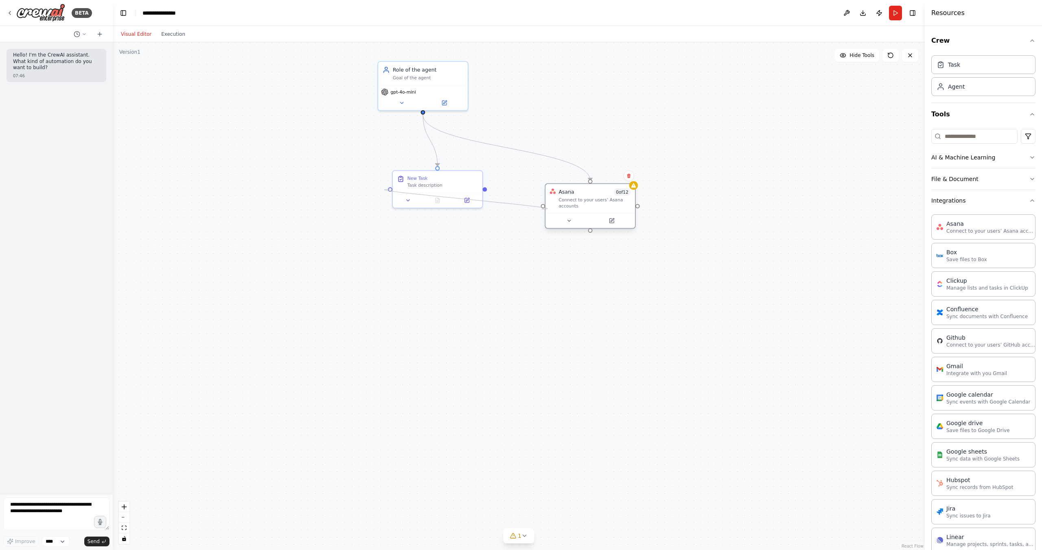
click at [558, 207] on div "New Task Task description Role of the agent Goal of the agent gpt-4o-mini Asana…" at bounding box center [464, 172] width 726 height 454
drag, startPoint x: 445, startPoint y: 186, endPoint x: 313, endPoint y: 144, distance: 138.0
click at [313, 144] on div "New Task Task description" at bounding box center [314, 137] width 90 height 22
click at [438, 88] on div "gpt-4o-mini" at bounding box center [423, 90] width 84 height 7
drag, startPoint x: 332, startPoint y: 136, endPoint x: 372, endPoint y: 164, distance: 48.9
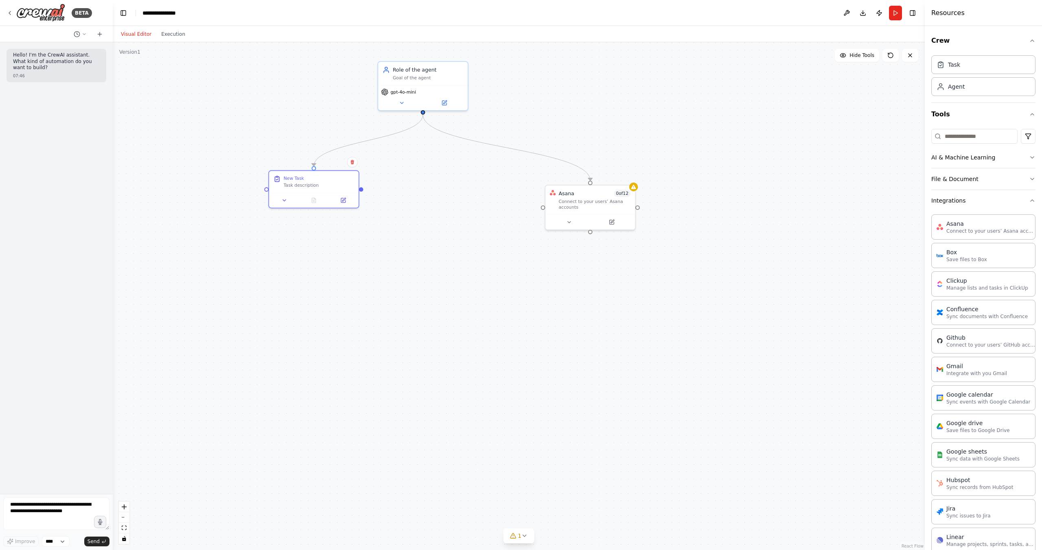
click at [344, 178] on div "New Task" at bounding box center [319, 178] width 70 height 6
drag, startPoint x: 444, startPoint y: 94, endPoint x: 440, endPoint y: 109, distance: 15.2
click at [440, 109] on div "Role of the agent Goal of the agent" at bounding box center [416, 101] width 90 height 23
click at [453, 80] on icon at bounding box center [454, 81] width 3 height 4
click at [431, 78] on button "Confirm" at bounding box center [431, 82] width 29 height 10
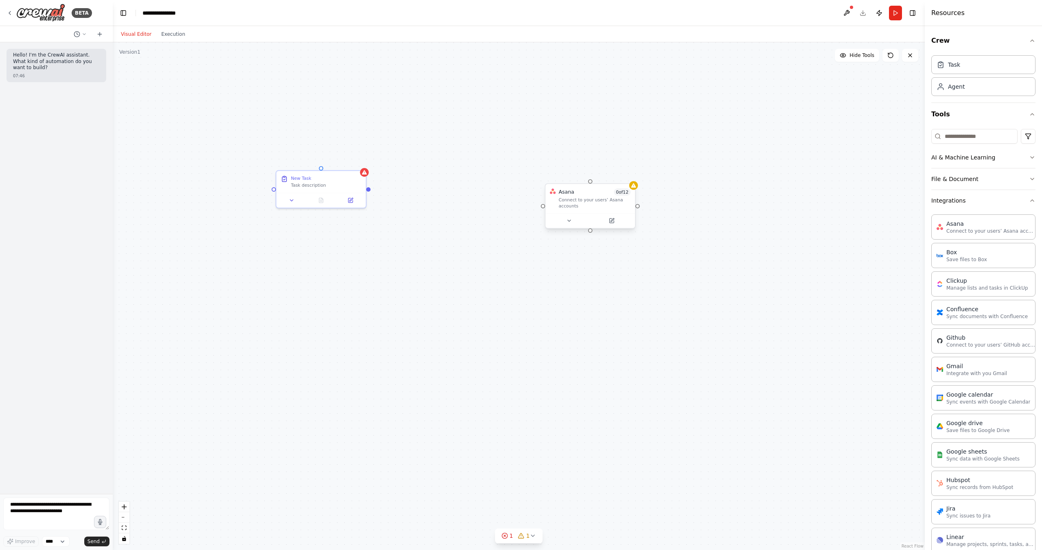
click at [609, 204] on div "Connect to your users’ Asana accounts" at bounding box center [594, 203] width 72 height 12
click at [628, 177] on icon at bounding box center [628, 176] width 3 height 4
click at [606, 178] on button "Confirm" at bounding box center [605, 176] width 29 height 10
click at [343, 180] on div "New Task Task description" at bounding box center [326, 180] width 70 height 13
click at [360, 162] on icon at bounding box center [359, 162] width 5 height 5
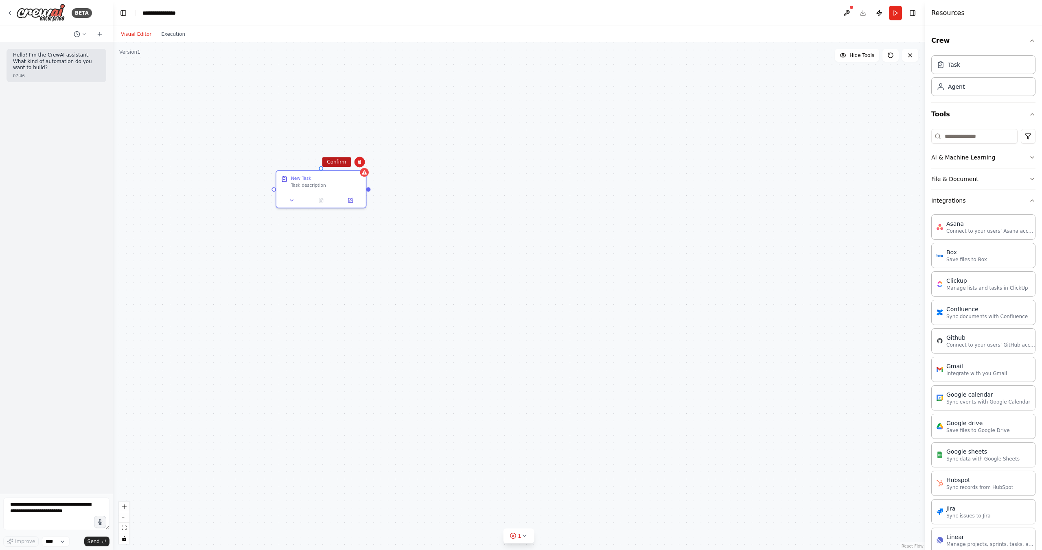
click at [330, 159] on button "Confirm" at bounding box center [336, 162] width 29 height 10
drag, startPoint x: 604, startPoint y: 184, endPoint x: 554, endPoint y: 96, distance: 101.2
click at [554, 96] on div "Goal of the agent" at bounding box center [573, 98] width 70 height 6
drag, startPoint x: 607, startPoint y: 112, endPoint x: 626, endPoint y: 159, distance: 50.3
click at [626, 152] on div "Role of the agent Goal of the agent" at bounding box center [631, 152] width 70 height 15
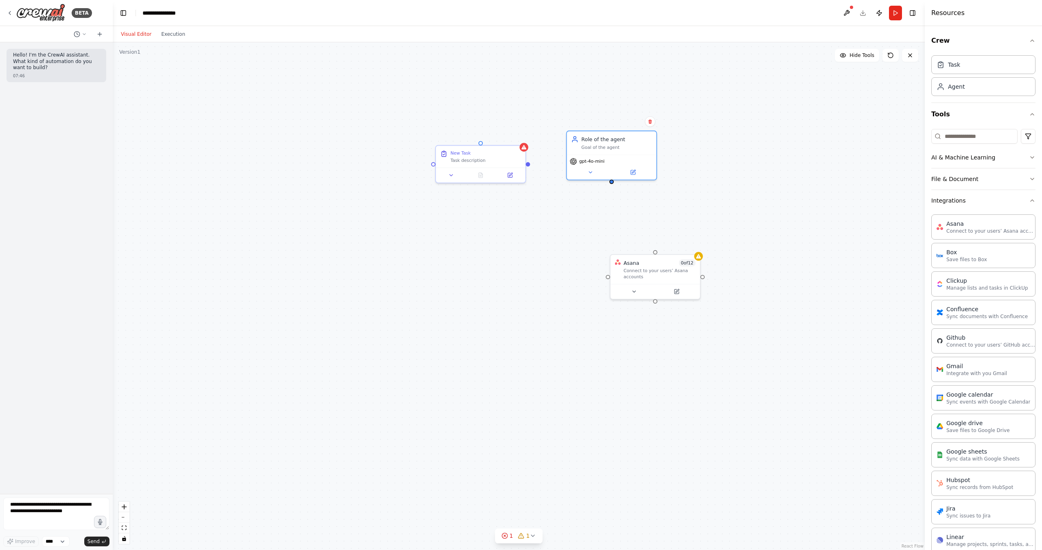
drag, startPoint x: 629, startPoint y: 193, endPoint x: 614, endPoint y: 182, distance: 18.4
click at [614, 182] on div "New Task Task description Role of the agent Goal of the agent gpt-4o-mini Asana…" at bounding box center [519, 296] width 812 height 508
drag, startPoint x: 612, startPoint y: 182, endPoint x: 479, endPoint y: 145, distance: 138.0
click at [479, 145] on div "New Task Task description Role of the agent Goal of the agent gpt-4o-mini Asana…" at bounding box center [448, 161] width 726 height 454
drag, startPoint x: 613, startPoint y: 182, endPoint x: 614, endPoint y: 195, distance: 12.2
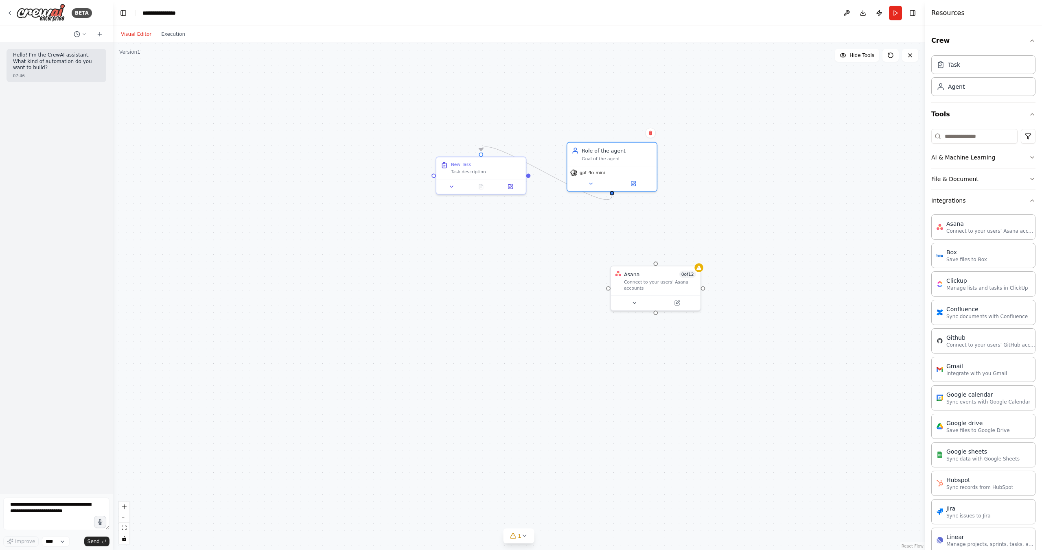
click at [613, 194] on div ".deletable-edge-delete-btn { width: 20px; height: 20px; border: 0px solid #ffff…" at bounding box center [519, 296] width 812 height 508
drag, startPoint x: 611, startPoint y: 192, endPoint x: 654, endPoint y: 266, distance: 86.3
click at [654, 266] on div "New Task Task description Role of the agent Goal of the agent gpt-4o-mini Asana…" at bounding box center [449, 172] width 726 height 454
drag, startPoint x: 619, startPoint y: 161, endPoint x: 591, endPoint y: 116, distance: 52.9
click at [624, 101] on div "Role of the agent Goal of the agent" at bounding box center [619, 94] width 90 height 23
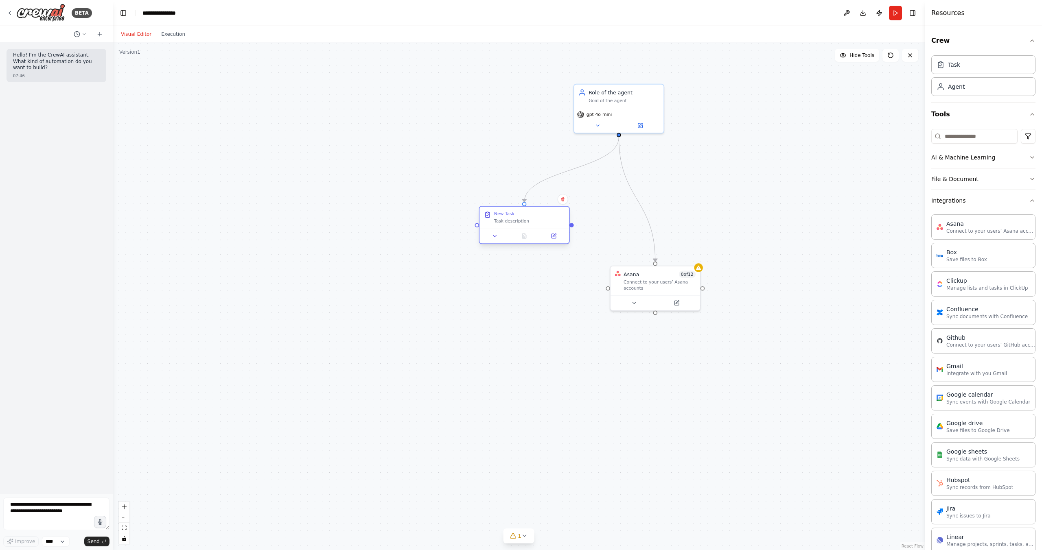
drag, startPoint x: 489, startPoint y: 182, endPoint x: 521, endPoint y: 225, distance: 54.1
click at [521, 225] on div "New Task Task description" at bounding box center [524, 218] width 90 height 22
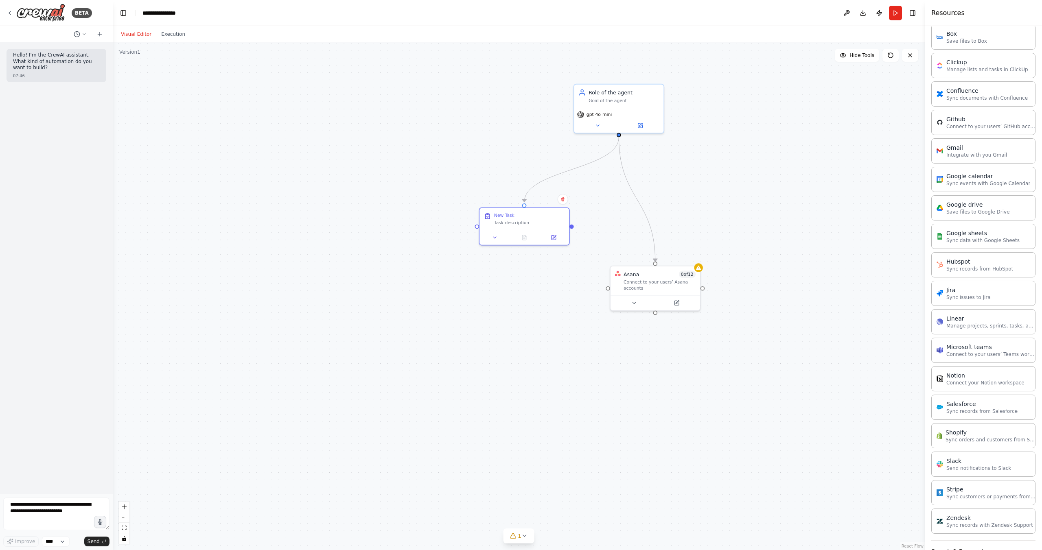
scroll to position [218, 0]
